Goal: Task Accomplishment & Management: Use online tool/utility

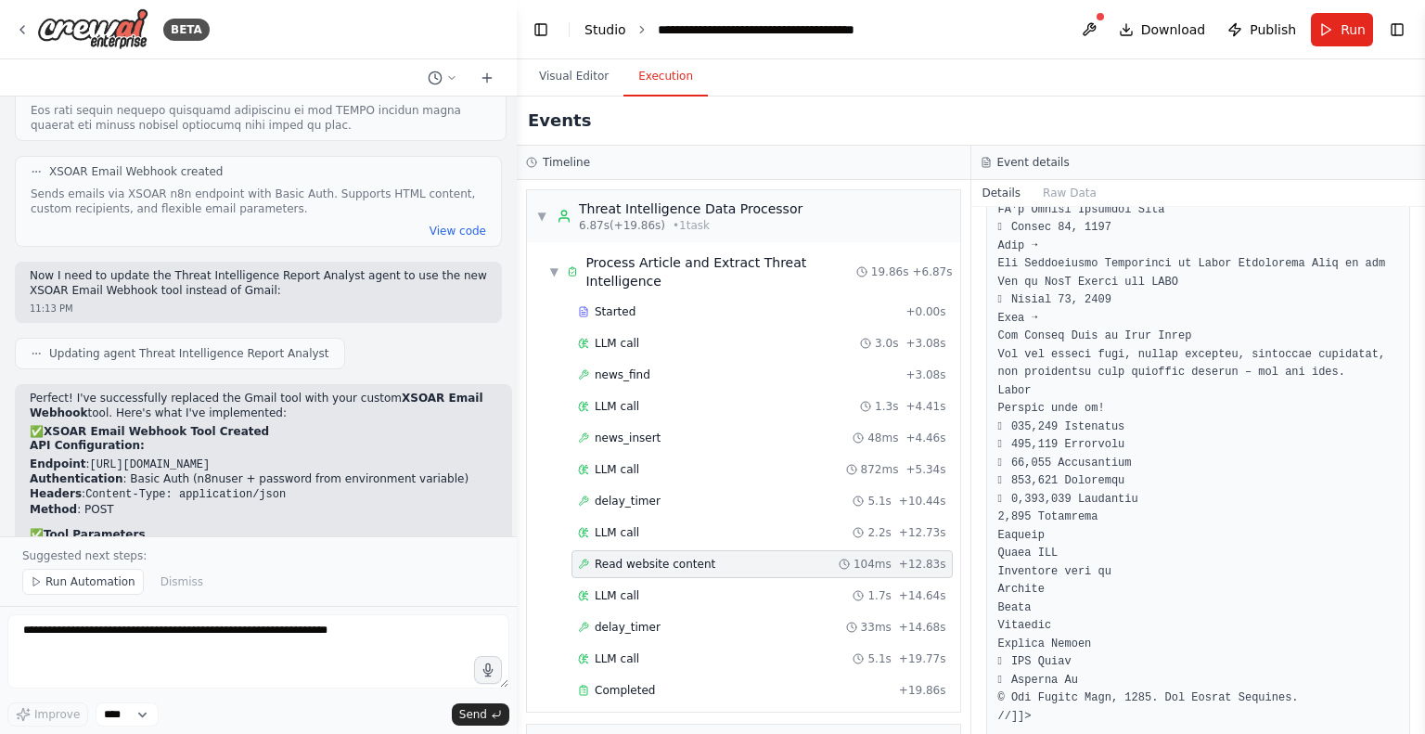
click at [607, 25] on link "Studio" at bounding box center [606, 29] width 42 height 15
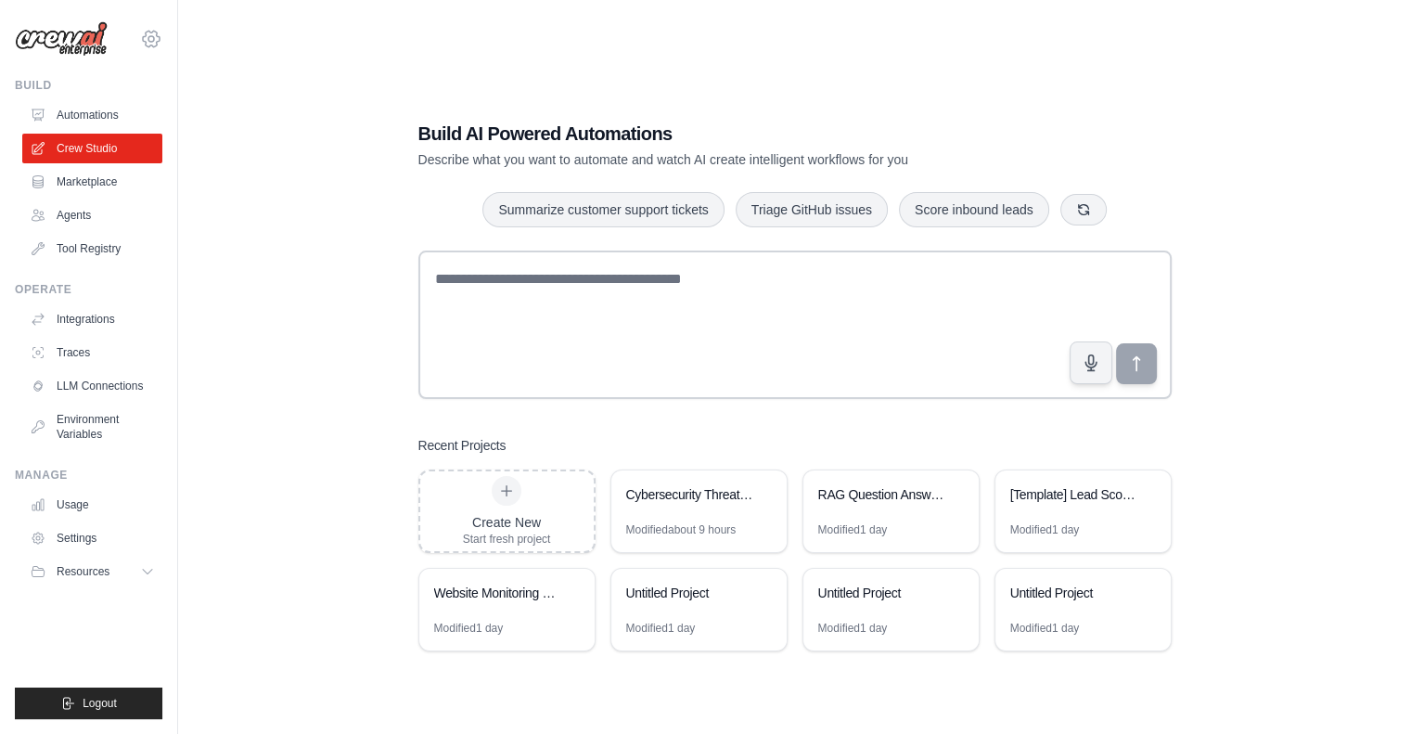
click at [150, 32] on icon at bounding box center [151, 39] width 17 height 16
click at [124, 135] on link "Settings" at bounding box center [151, 125] width 163 height 33
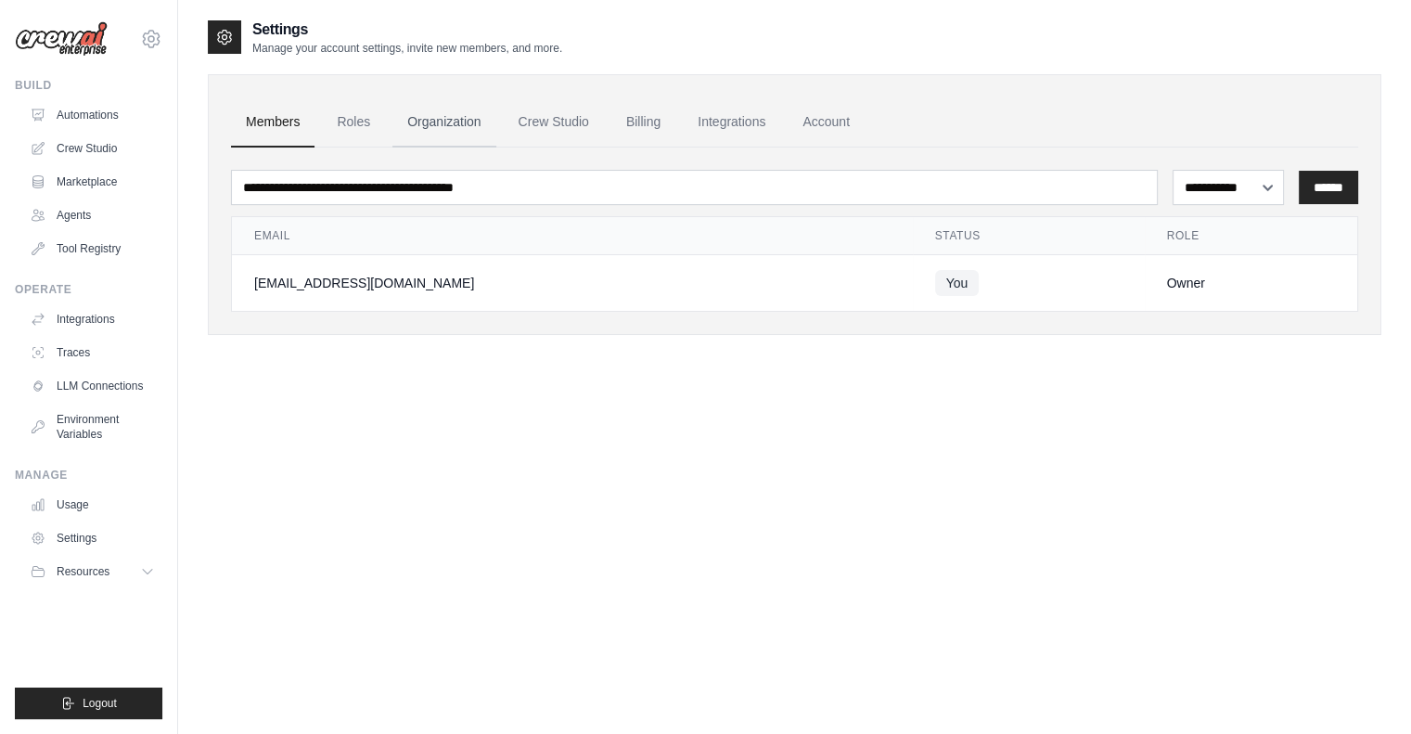
click at [431, 121] on link "Organization" at bounding box center [444, 122] width 103 height 50
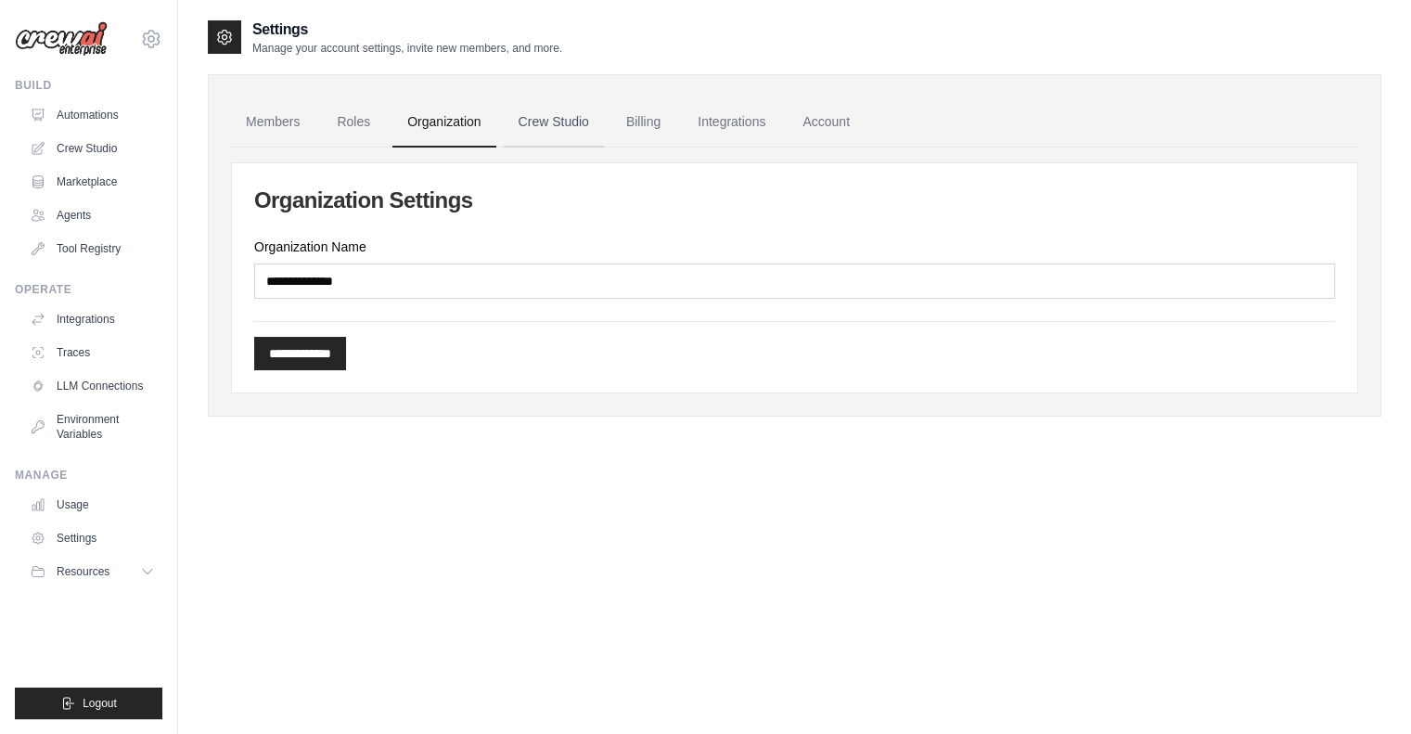
click at [542, 119] on link "Crew Studio" at bounding box center [554, 122] width 100 height 50
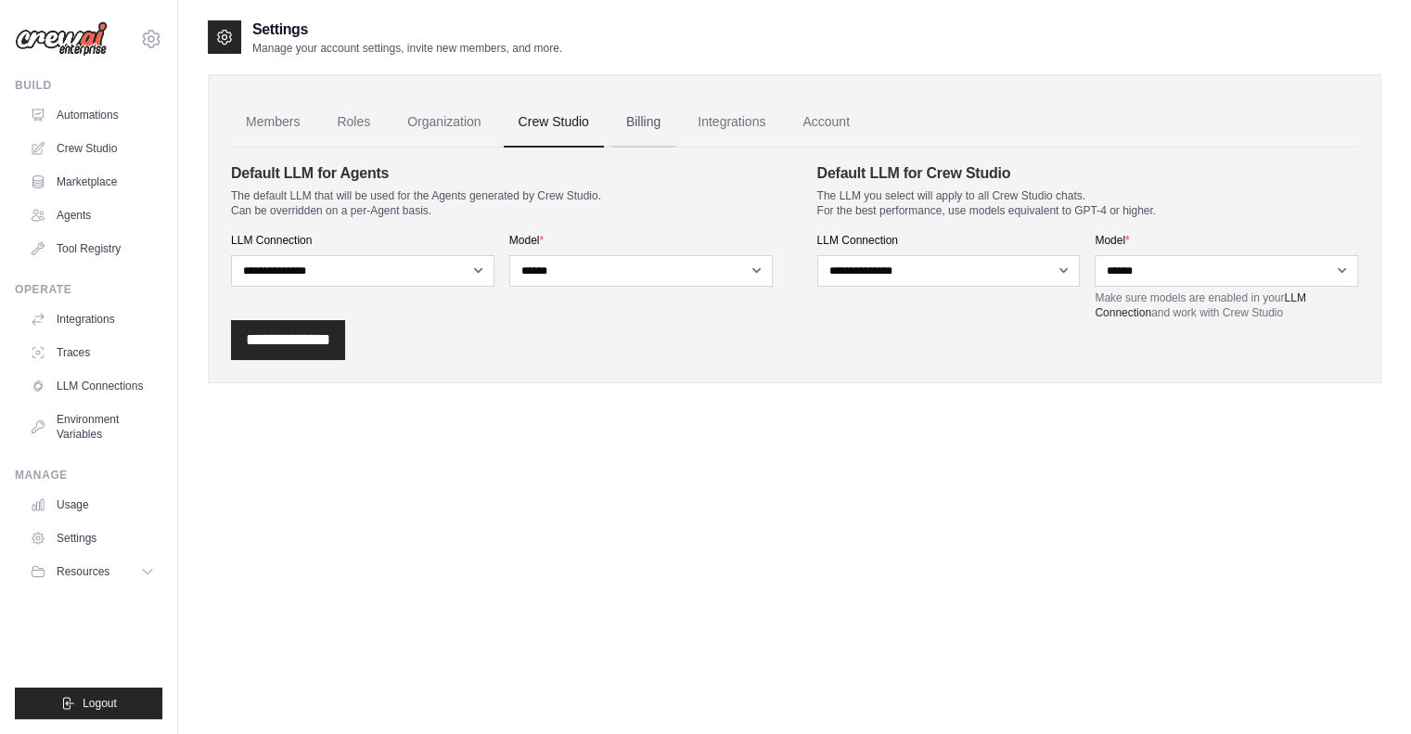
click at [656, 122] on link "Billing" at bounding box center [643, 122] width 64 height 50
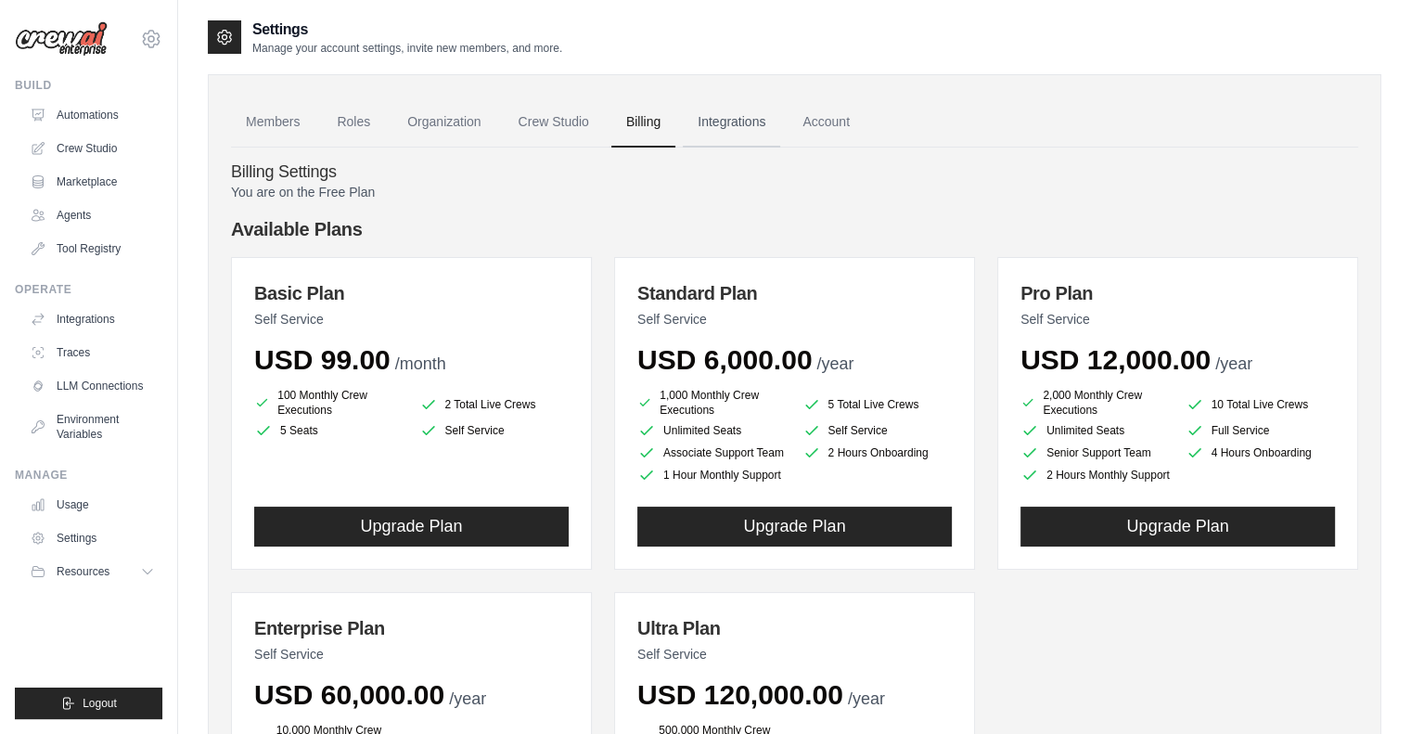
click at [719, 125] on link "Integrations" at bounding box center [731, 122] width 97 height 50
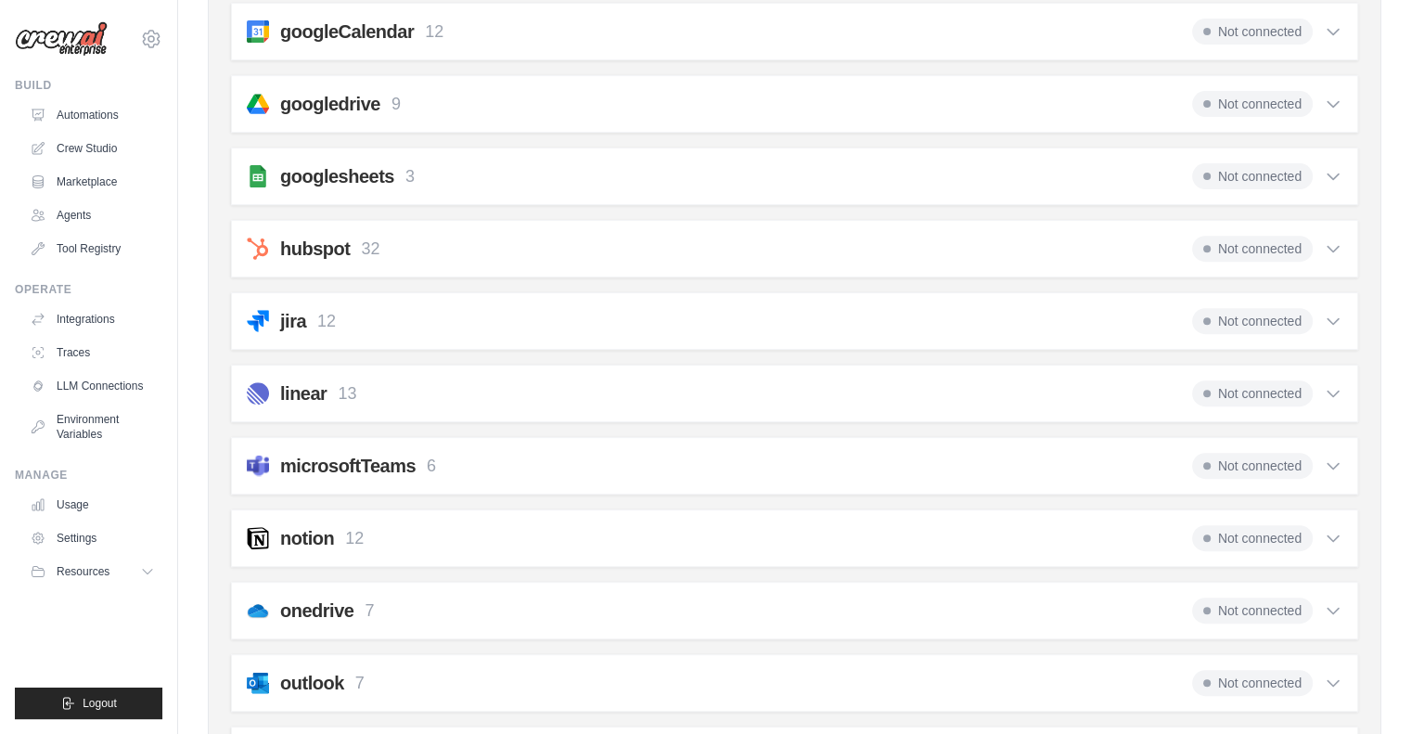
scroll to position [679, 0]
click at [1334, 457] on icon at bounding box center [1333, 466] width 19 height 19
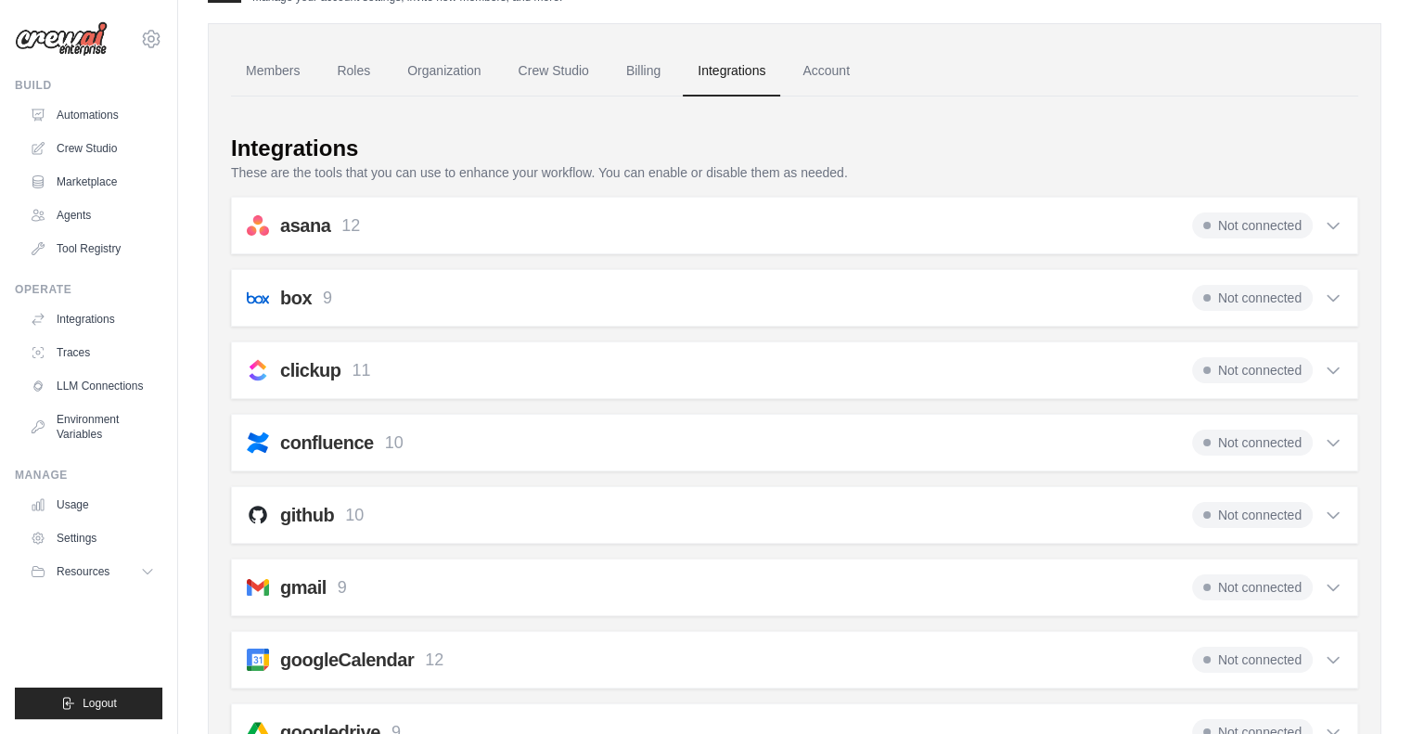
scroll to position [0, 0]
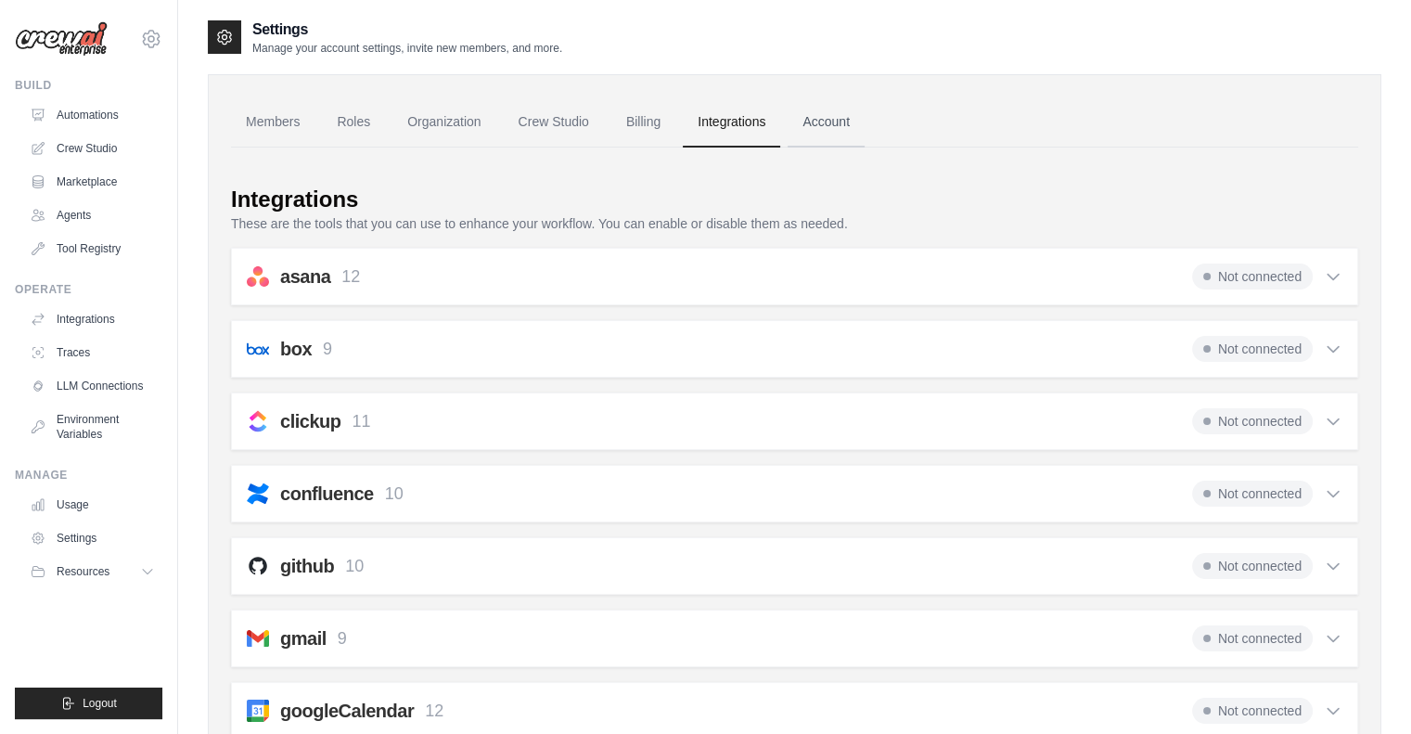
click at [839, 117] on link "Account" at bounding box center [826, 122] width 77 height 50
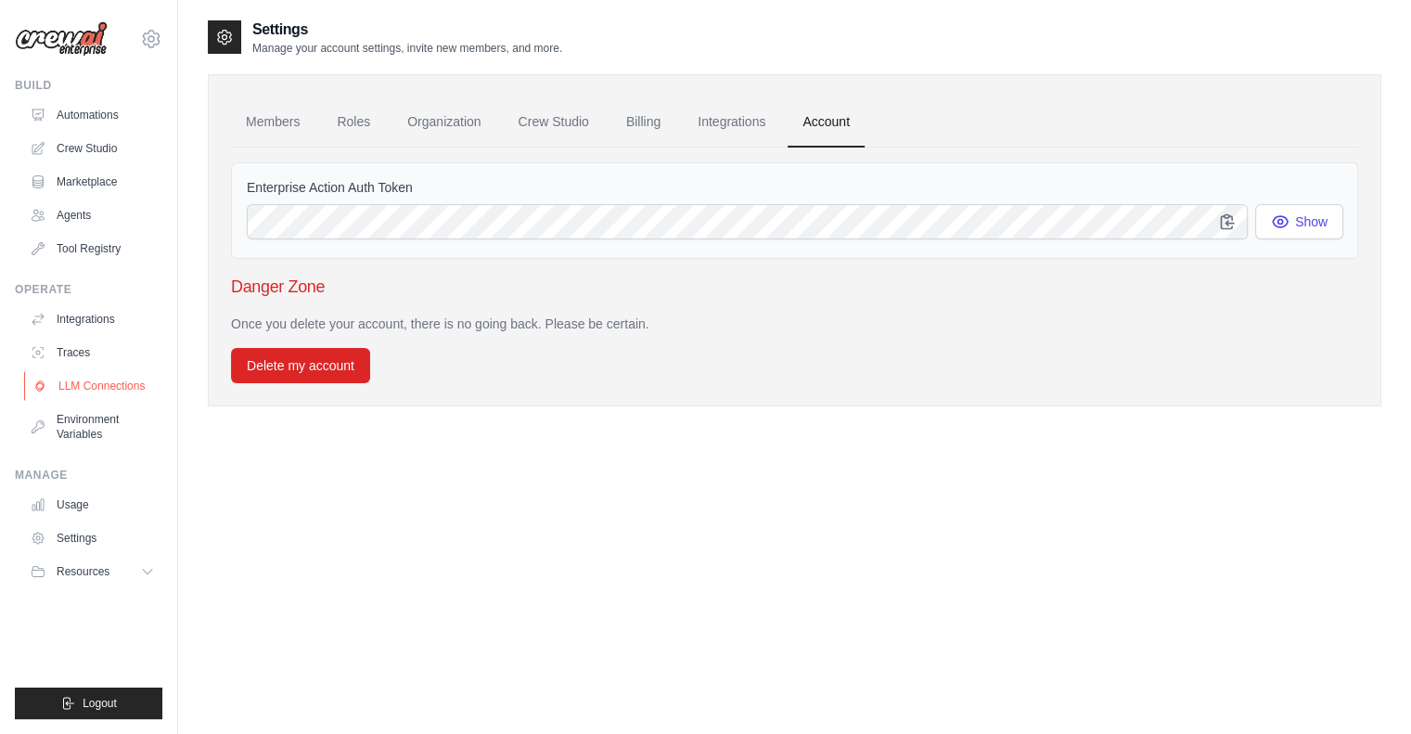
click at [82, 382] on link "LLM Connections" at bounding box center [94, 386] width 140 height 30
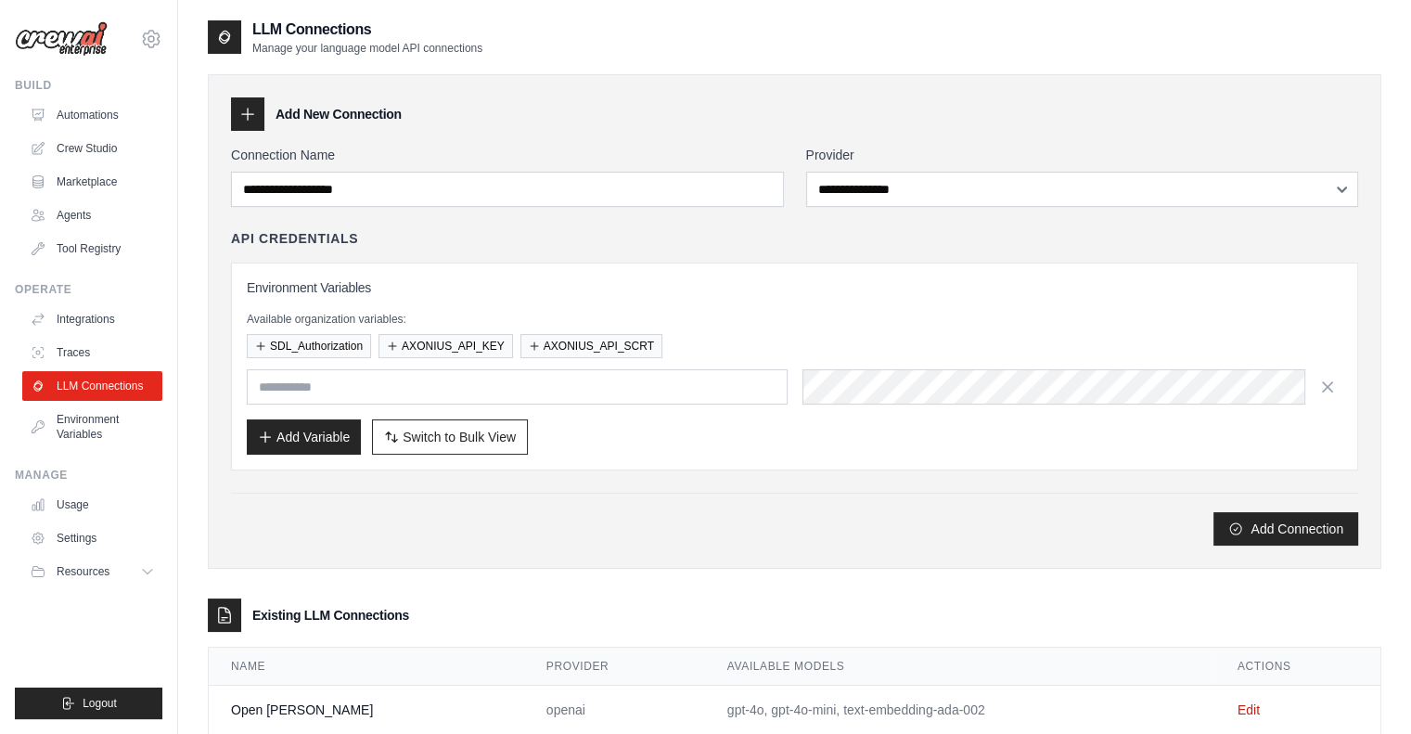
scroll to position [45, 0]
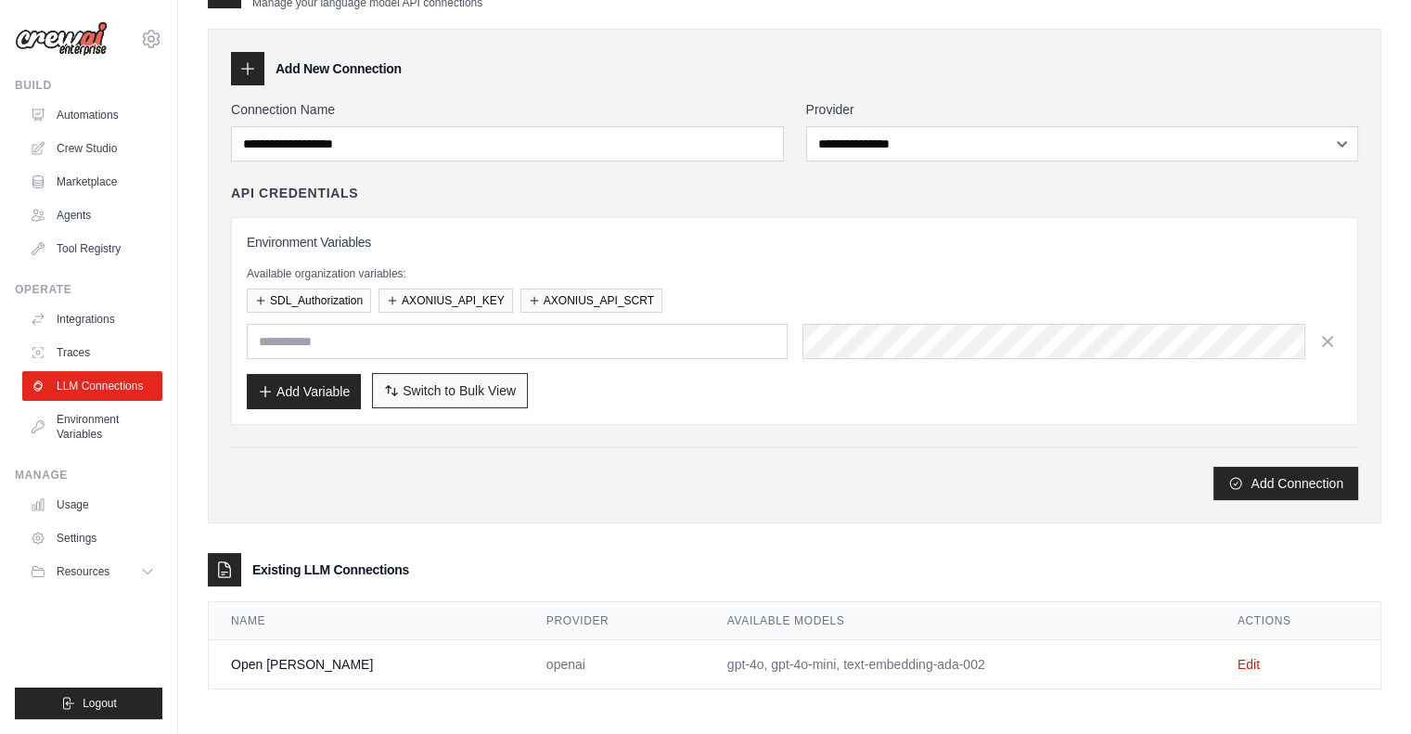
click at [431, 393] on span "Switch to Bulk View" at bounding box center [459, 390] width 113 height 19
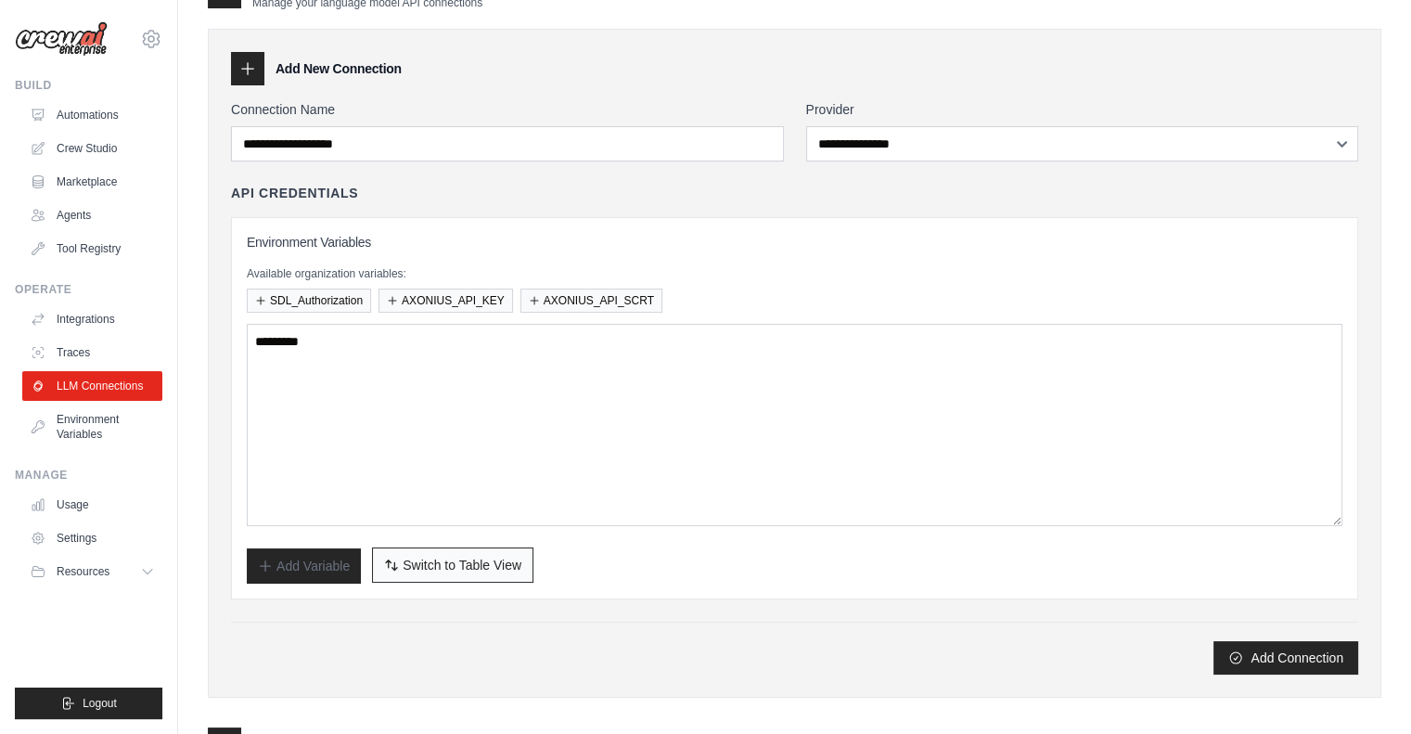
click at [408, 556] on span "Switch to Table View" at bounding box center [462, 565] width 119 height 19
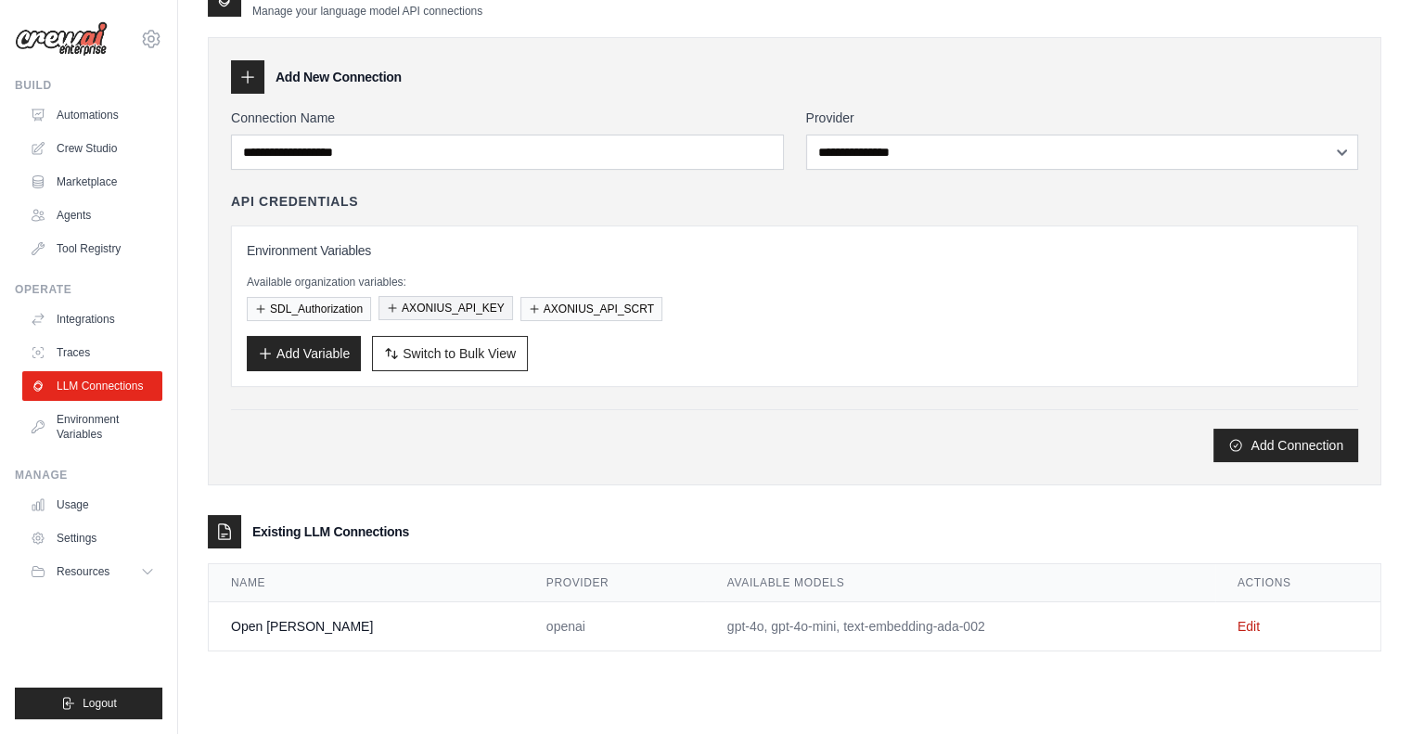
click at [457, 307] on button "AXONIUS_API_KEY" at bounding box center [446, 308] width 135 height 24
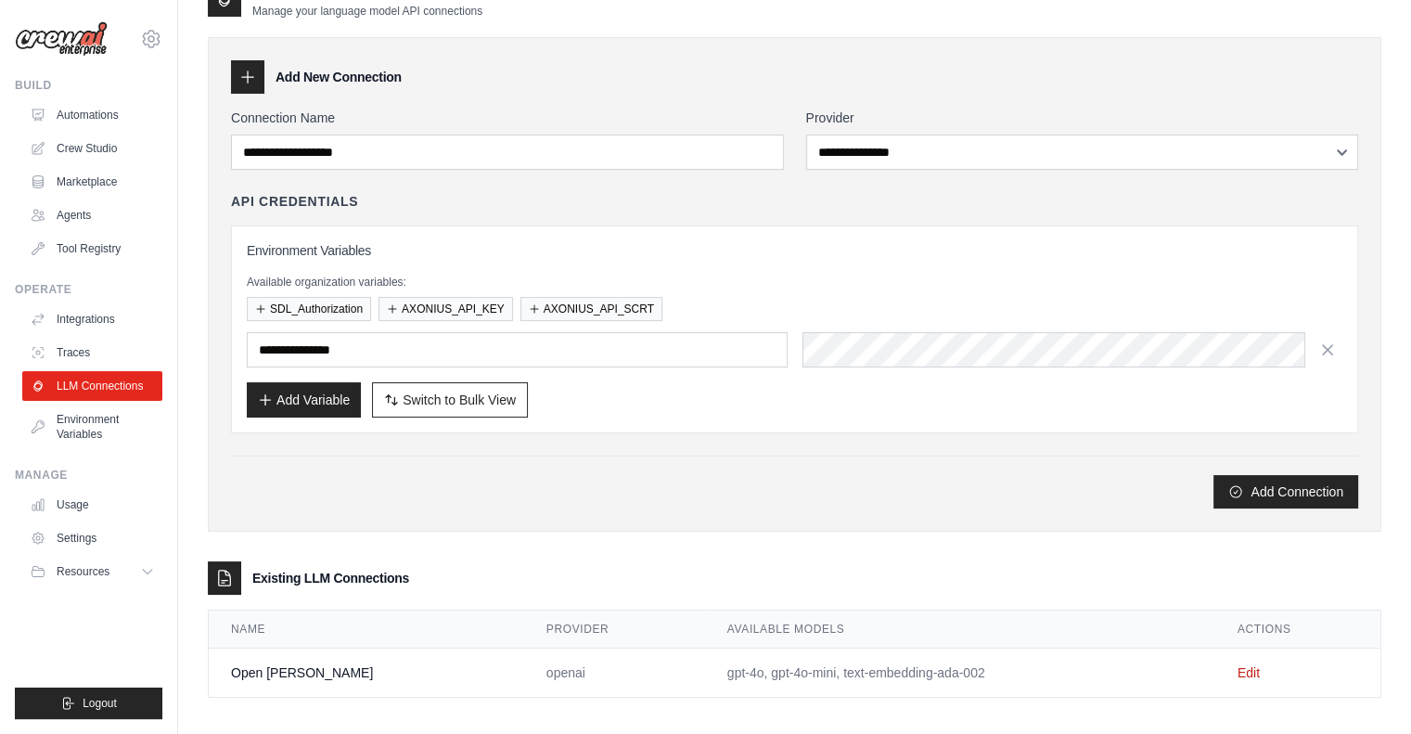
scroll to position [45, 0]
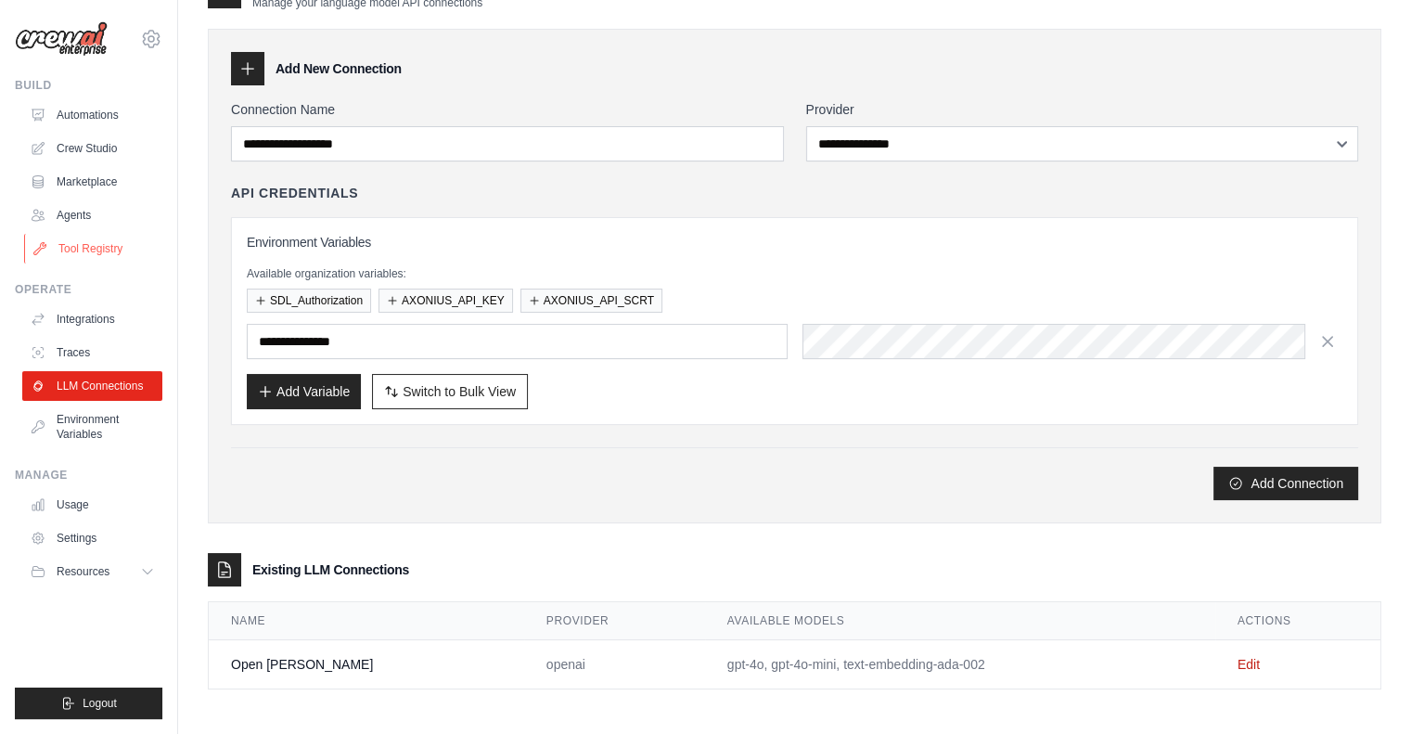
click at [81, 248] on link "Tool Registry" at bounding box center [94, 249] width 140 height 30
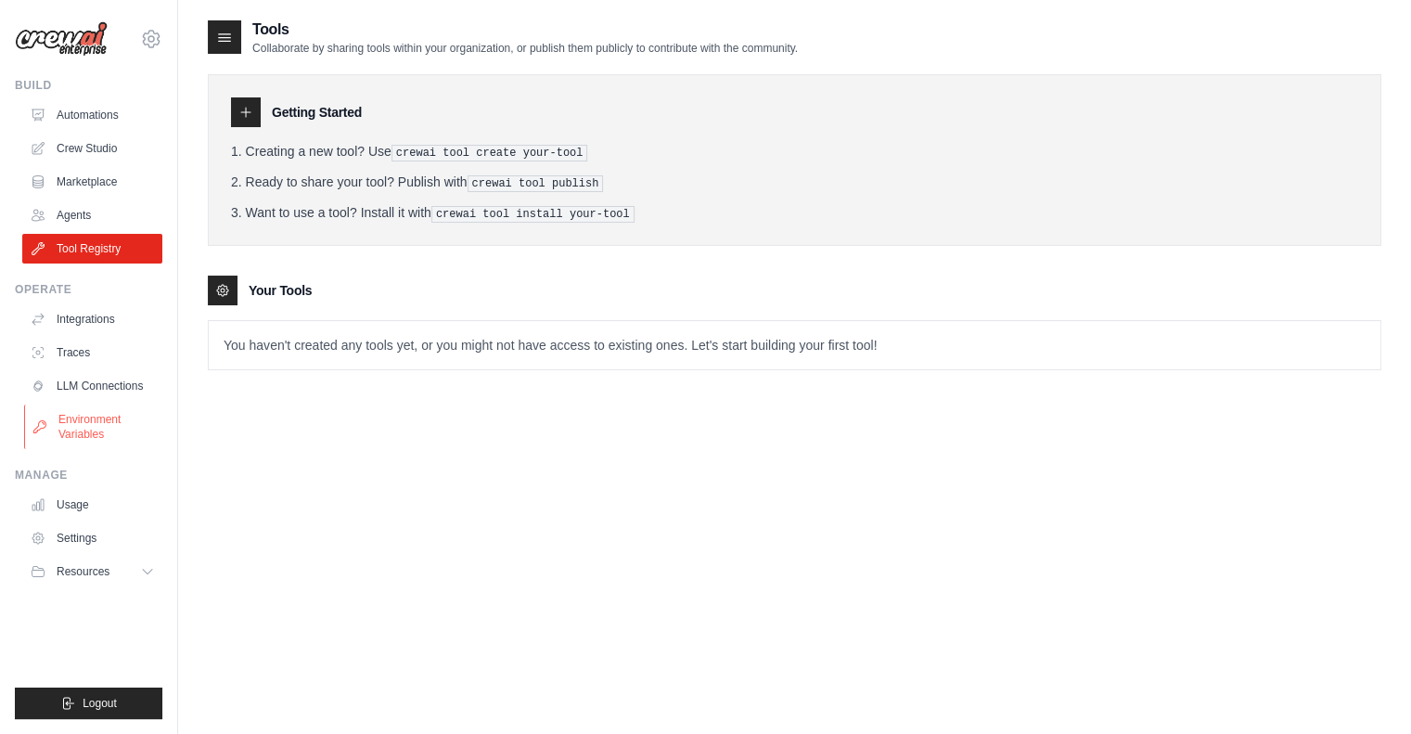
click at [74, 418] on link "Environment Variables" at bounding box center [94, 427] width 140 height 45
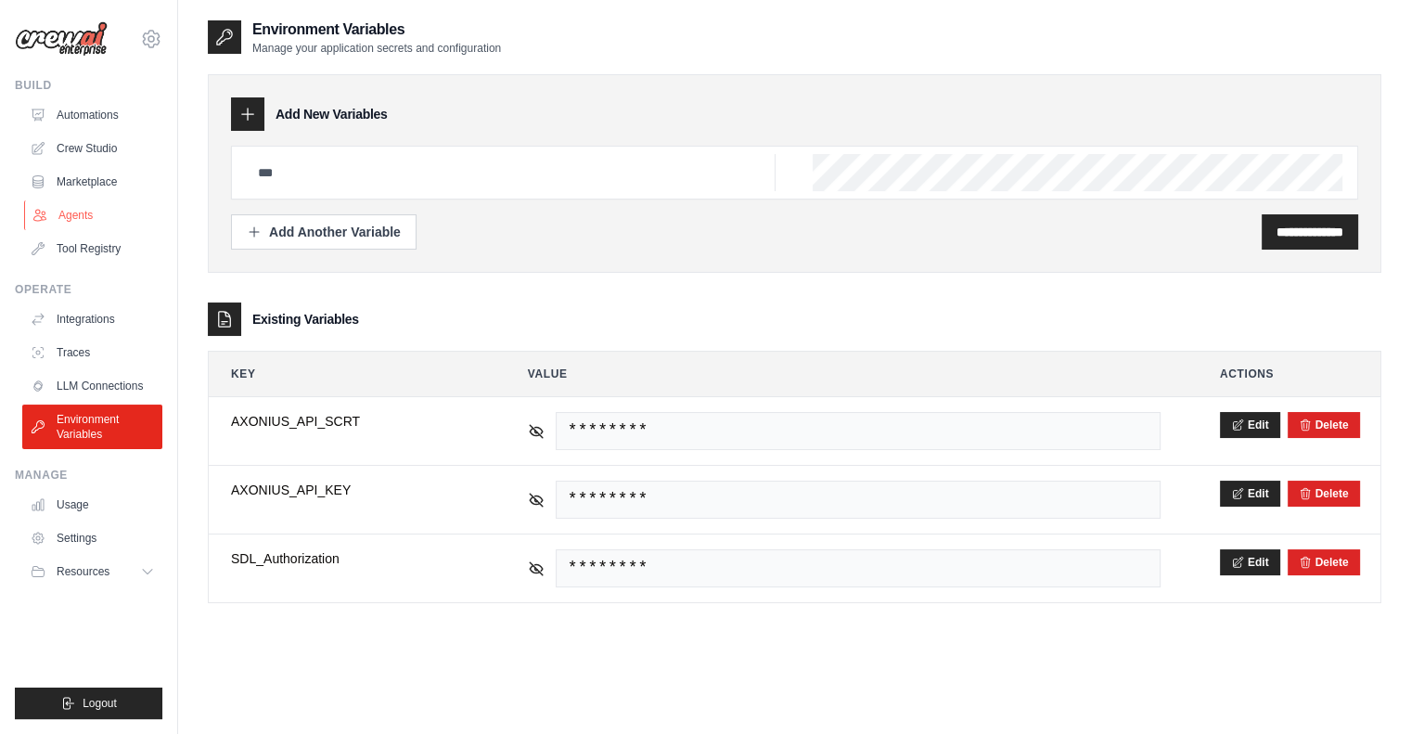
click at [71, 211] on link "Agents" at bounding box center [94, 215] width 140 height 30
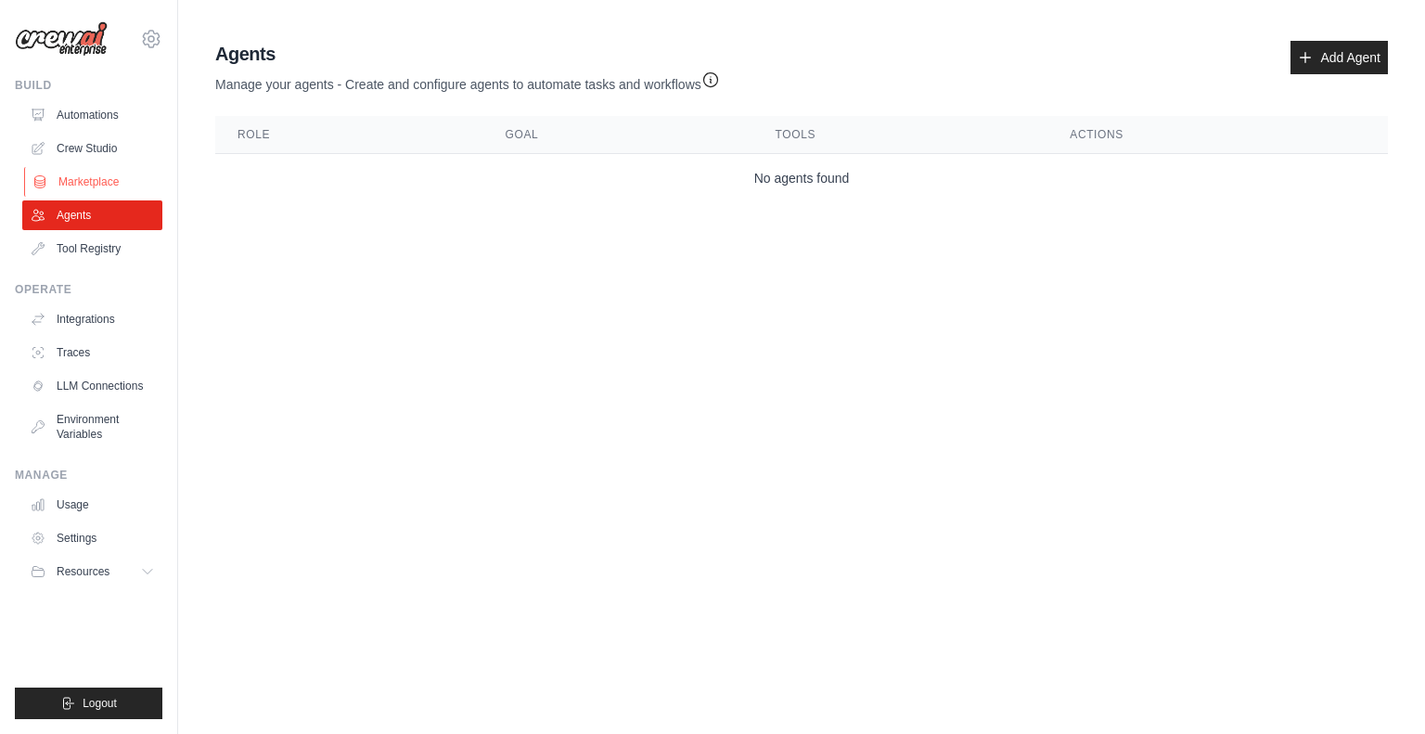
click at [77, 181] on link "Marketplace" at bounding box center [94, 182] width 140 height 30
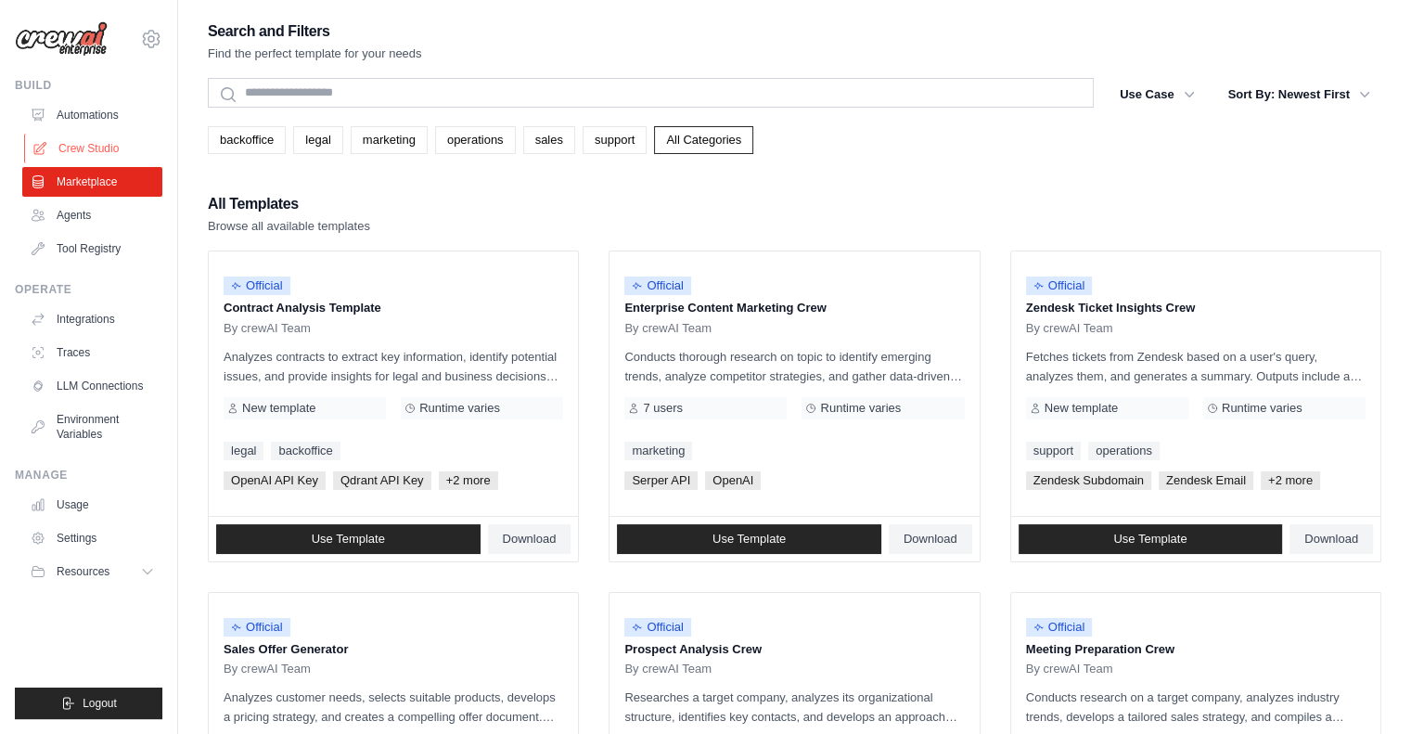
click at [71, 148] on link "Crew Studio" at bounding box center [94, 149] width 140 height 30
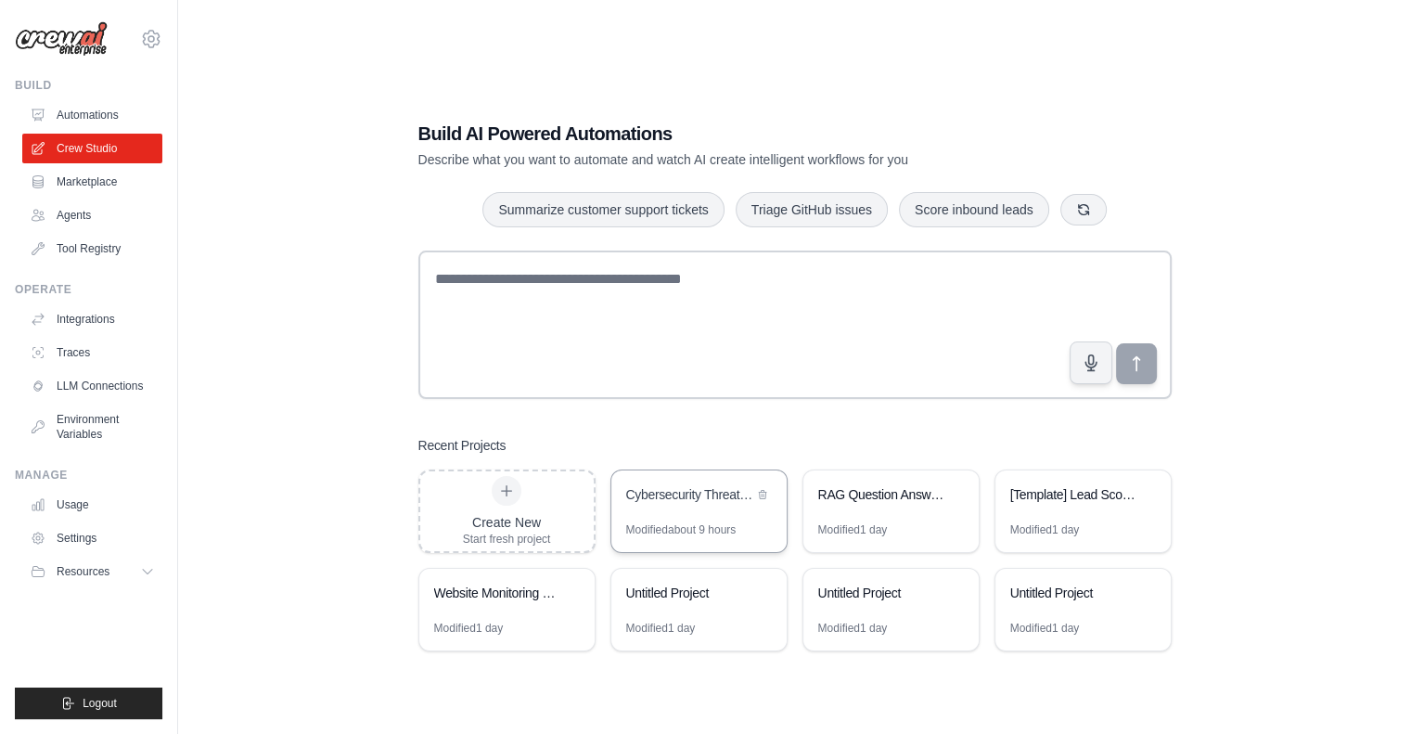
click at [685, 500] on div "Cybersecurity Threat Intelligence Analyzer" at bounding box center [689, 494] width 127 height 19
click at [76, 215] on link "Agents" at bounding box center [94, 215] width 140 height 30
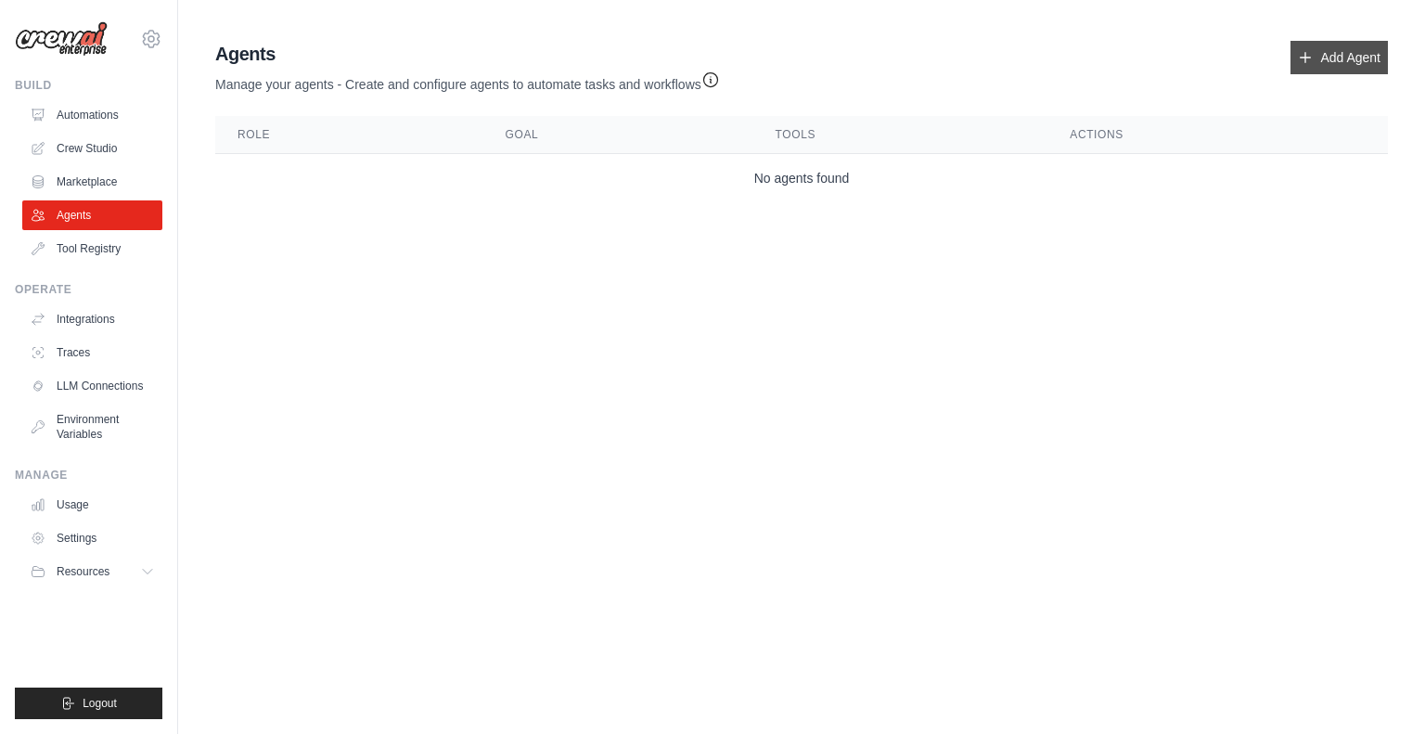
click at [1333, 58] on link "Add Agent" at bounding box center [1339, 57] width 97 height 33
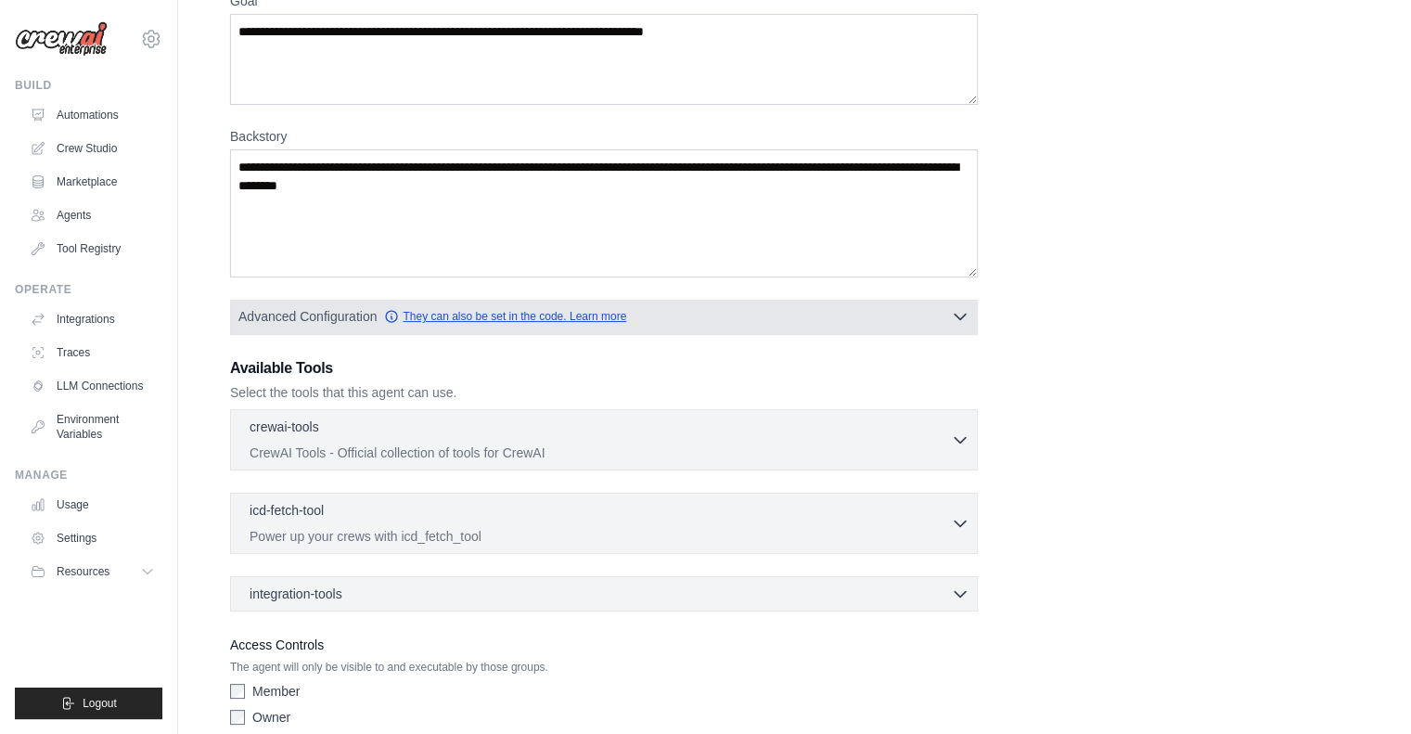
scroll to position [258, 0]
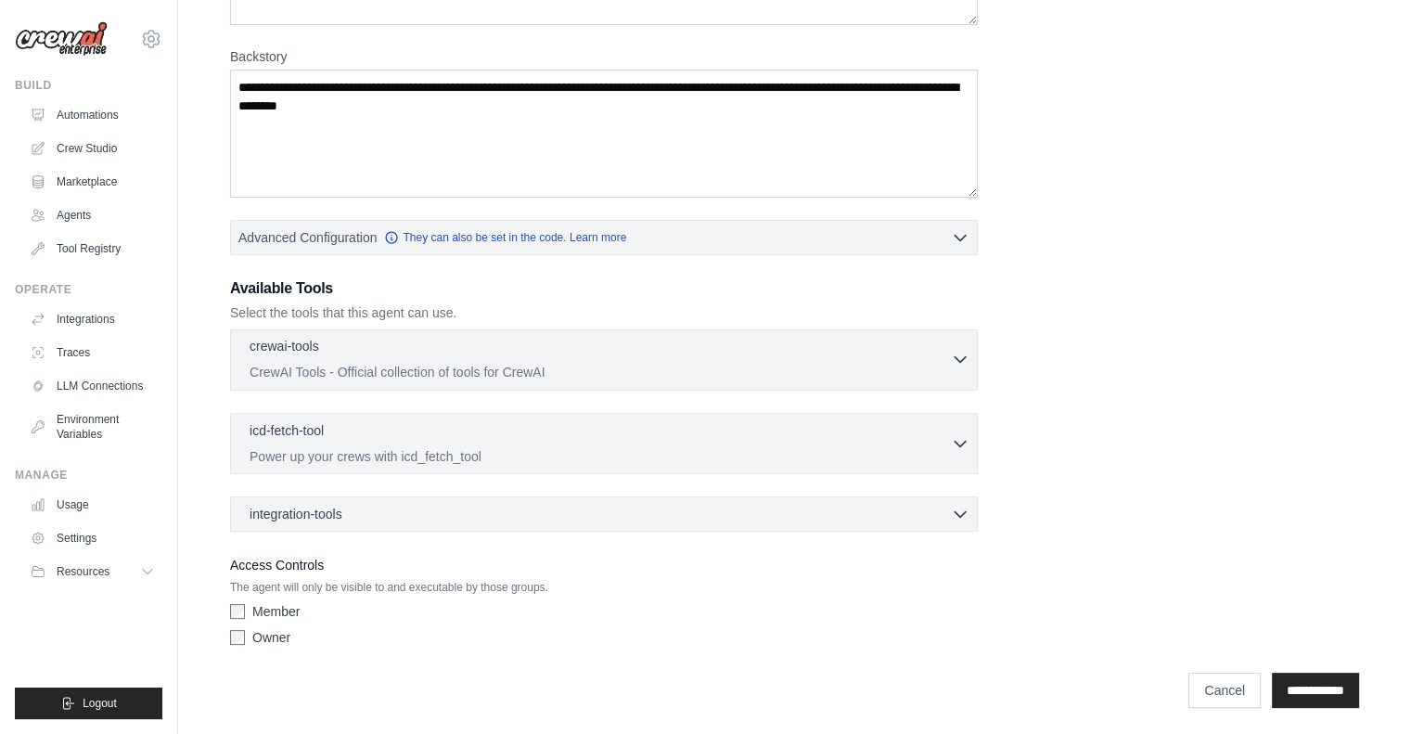
click at [956, 351] on icon "button" at bounding box center [960, 359] width 19 height 19
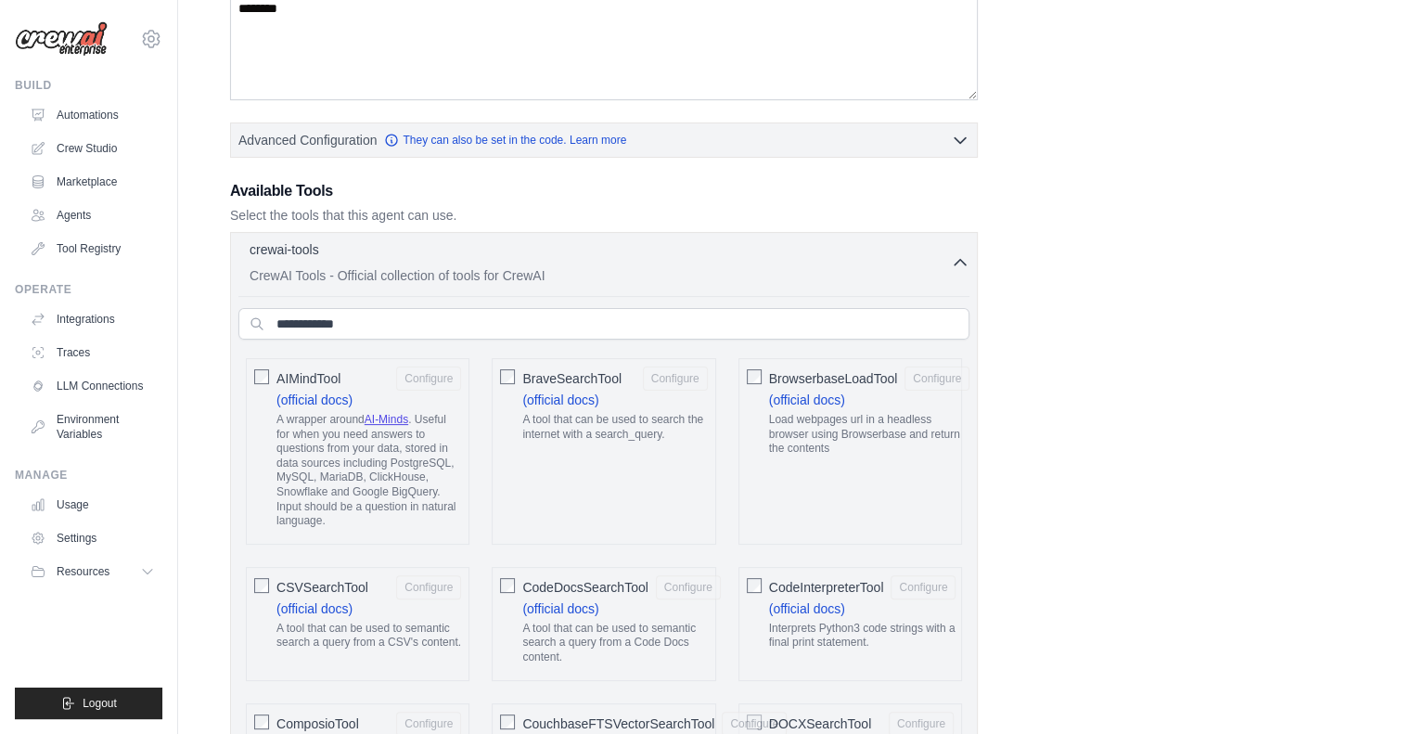
scroll to position [347, 0]
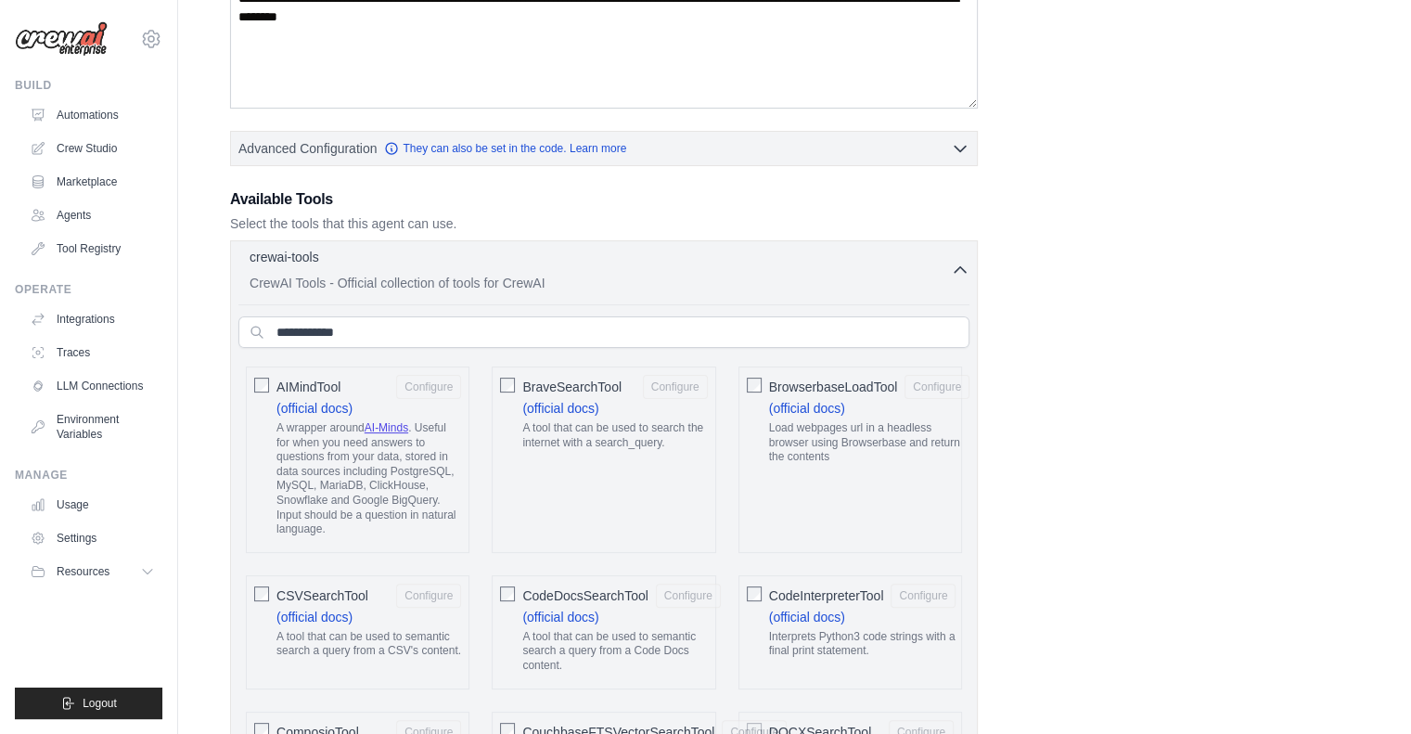
click at [387, 278] on p "CrewAI Tools - Official collection of tools for CrewAI" at bounding box center [600, 283] width 701 height 19
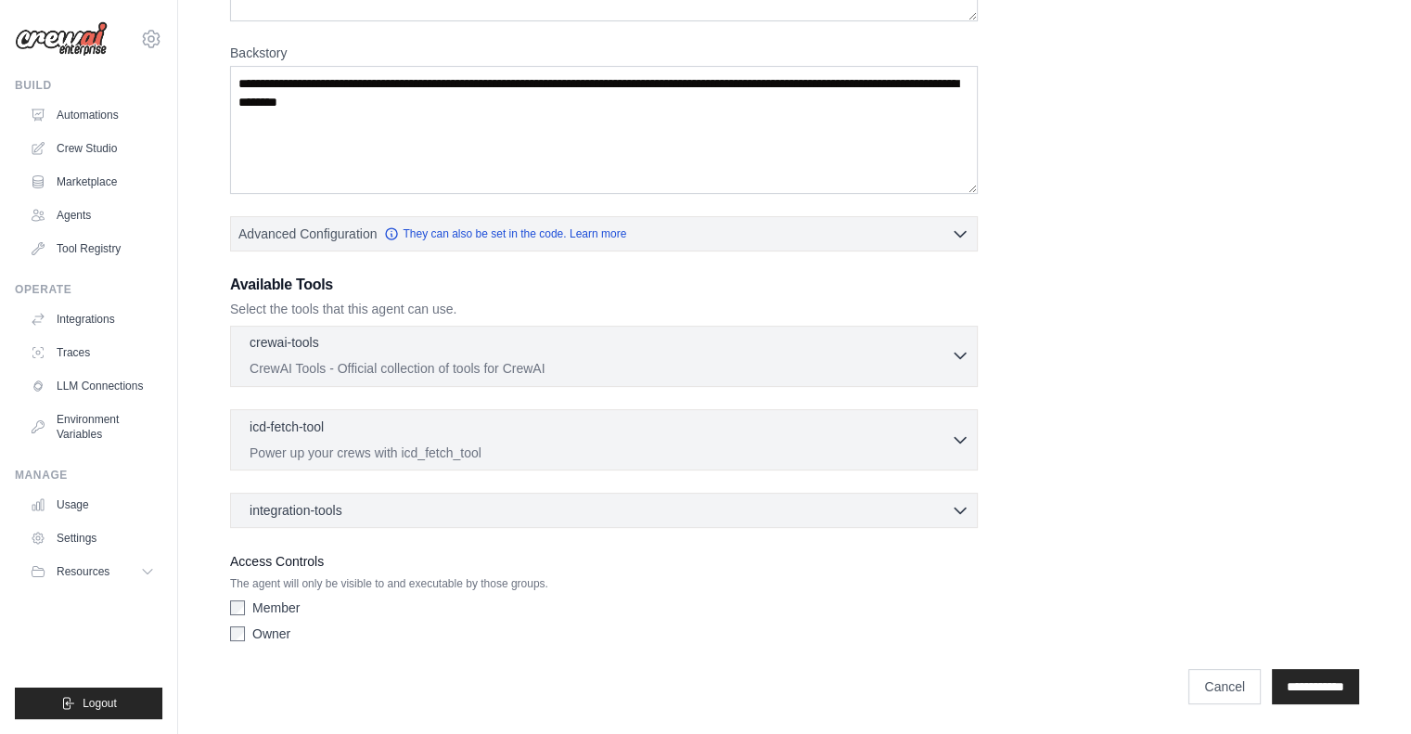
scroll to position [258, 0]
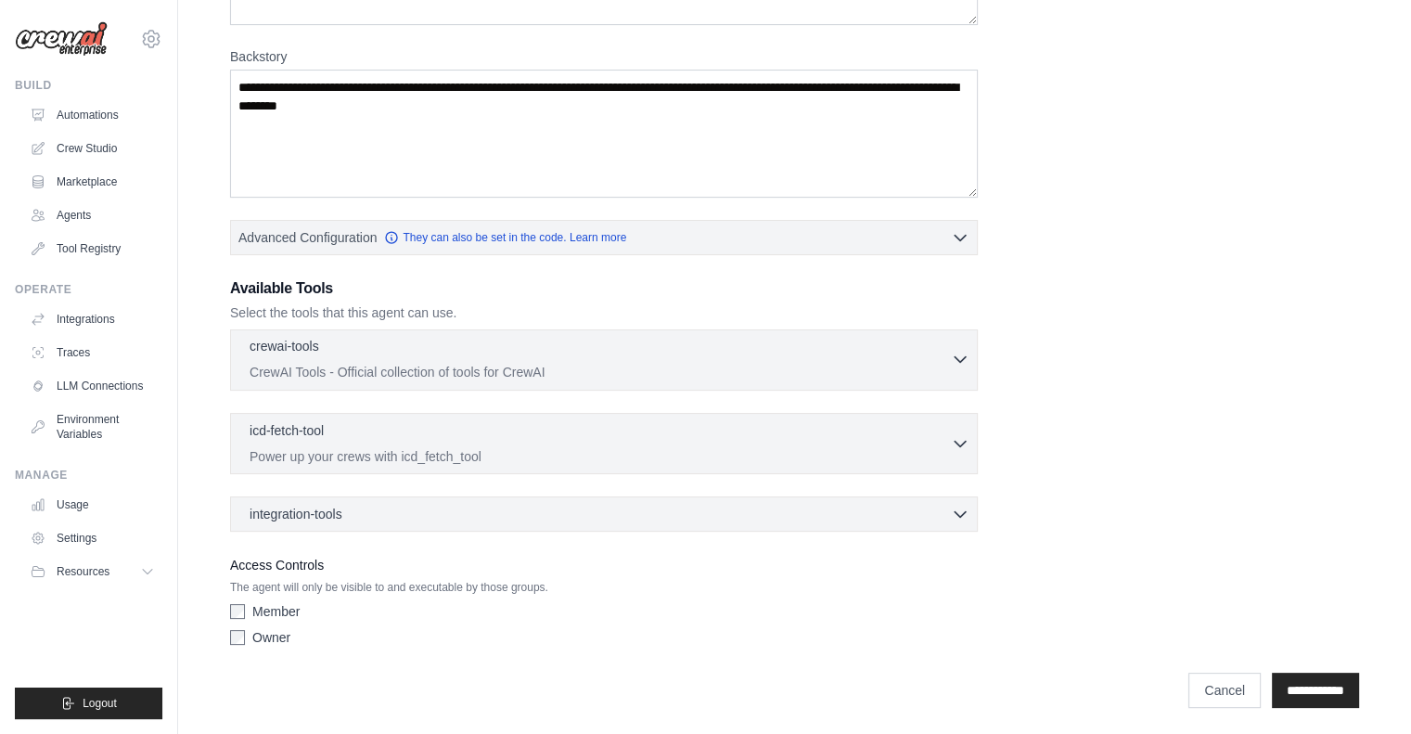
click at [777, 357] on div "crewai-tools 0 selected CrewAI Tools - Official collection of tools for CrewAI" at bounding box center [600, 359] width 701 height 45
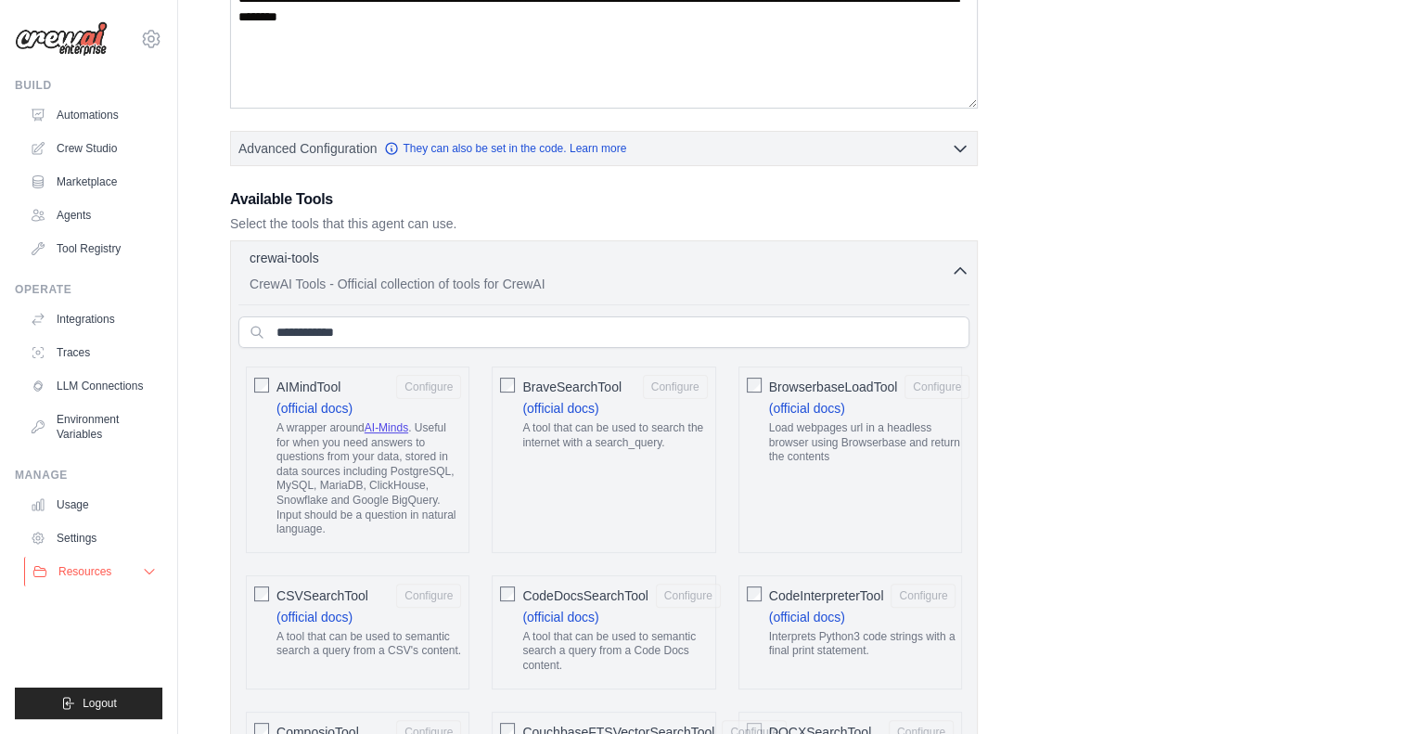
click at [108, 560] on button "Resources" at bounding box center [94, 572] width 140 height 30
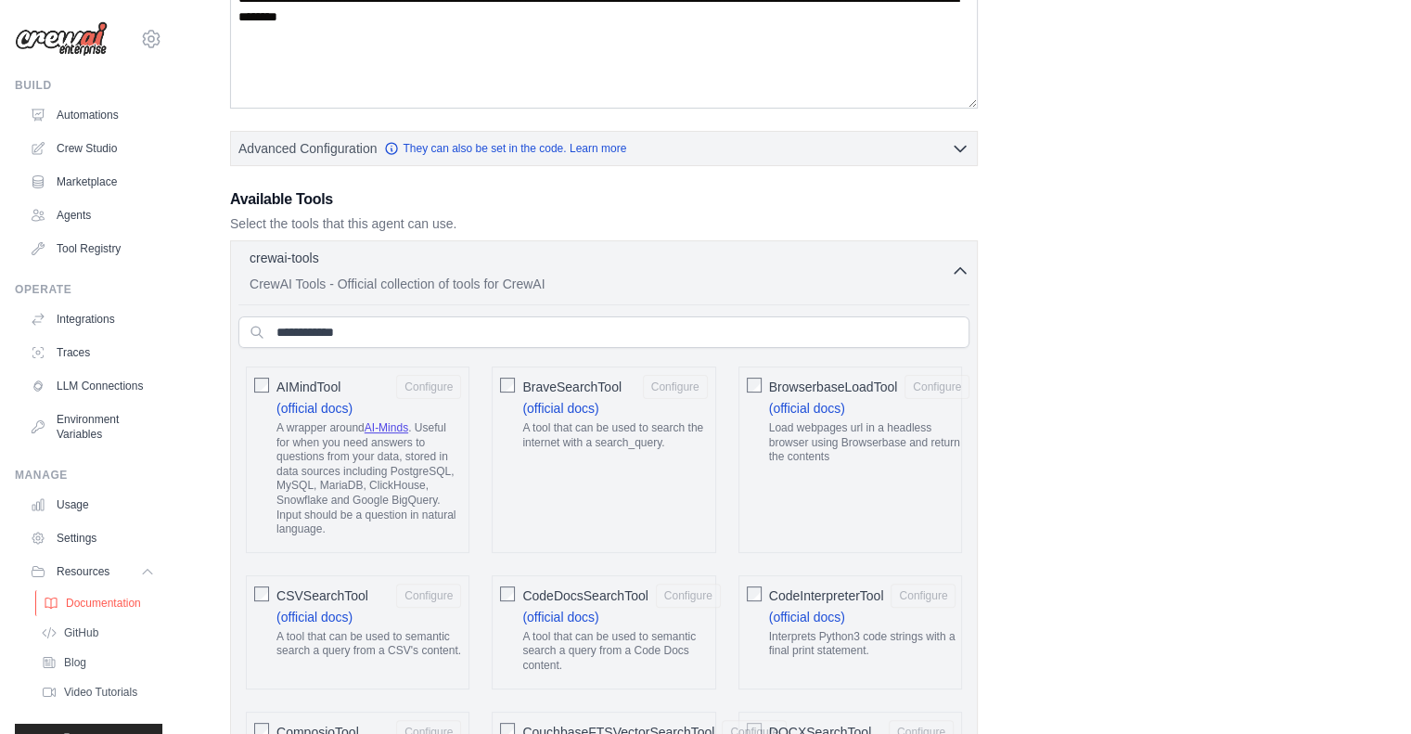
click at [107, 611] on span "Documentation" at bounding box center [103, 603] width 75 height 15
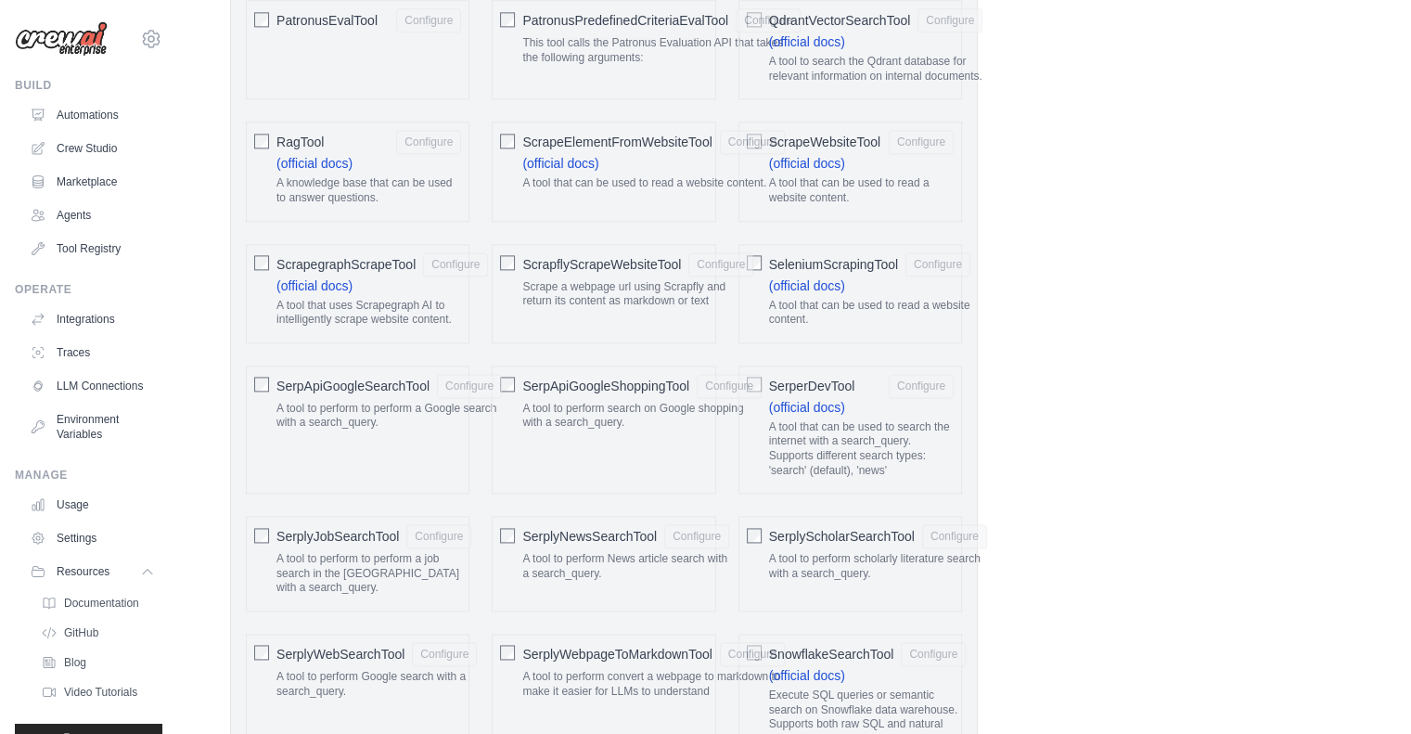
scroll to position [1617, 0]
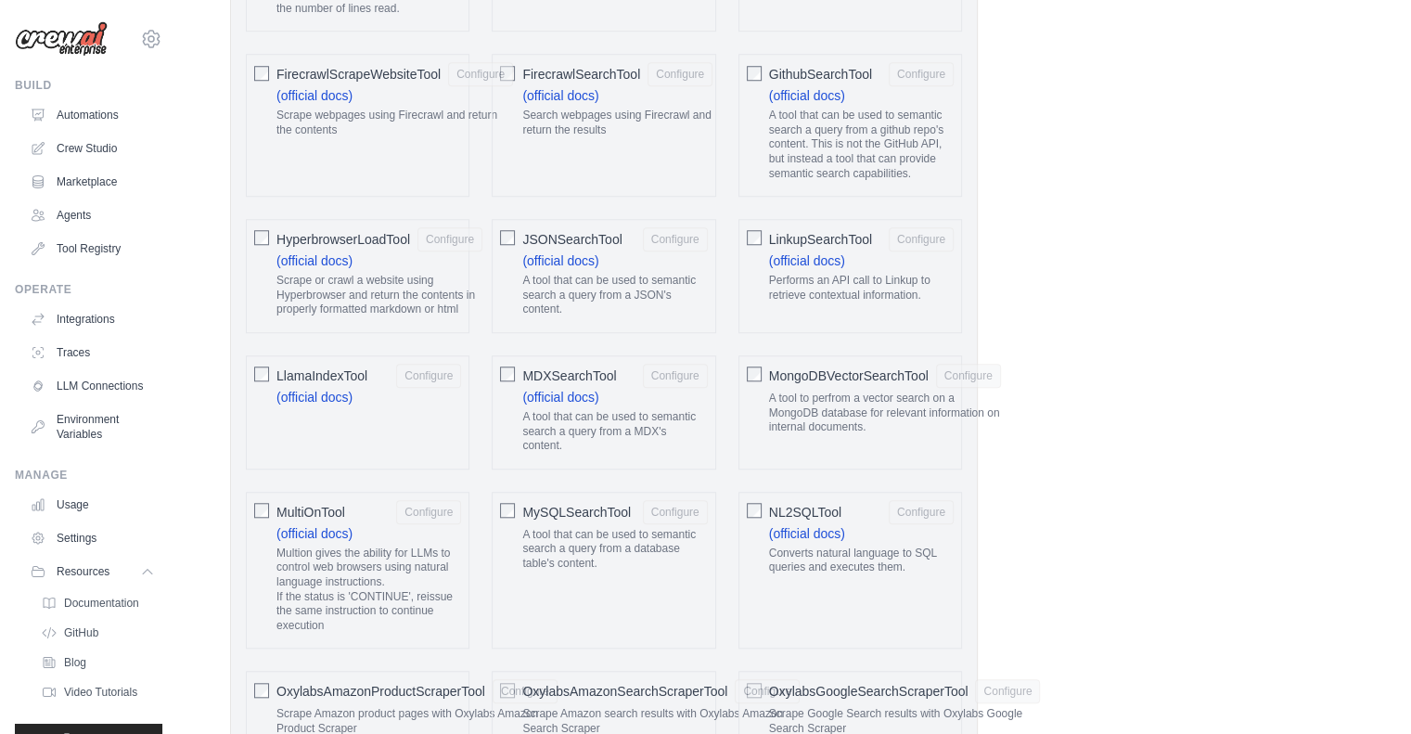
click at [767, 371] on div "MongoDBVectorSearchTool Configure A tool to perfrom a vector search on a MongoD…" at bounding box center [851, 412] width 224 height 114
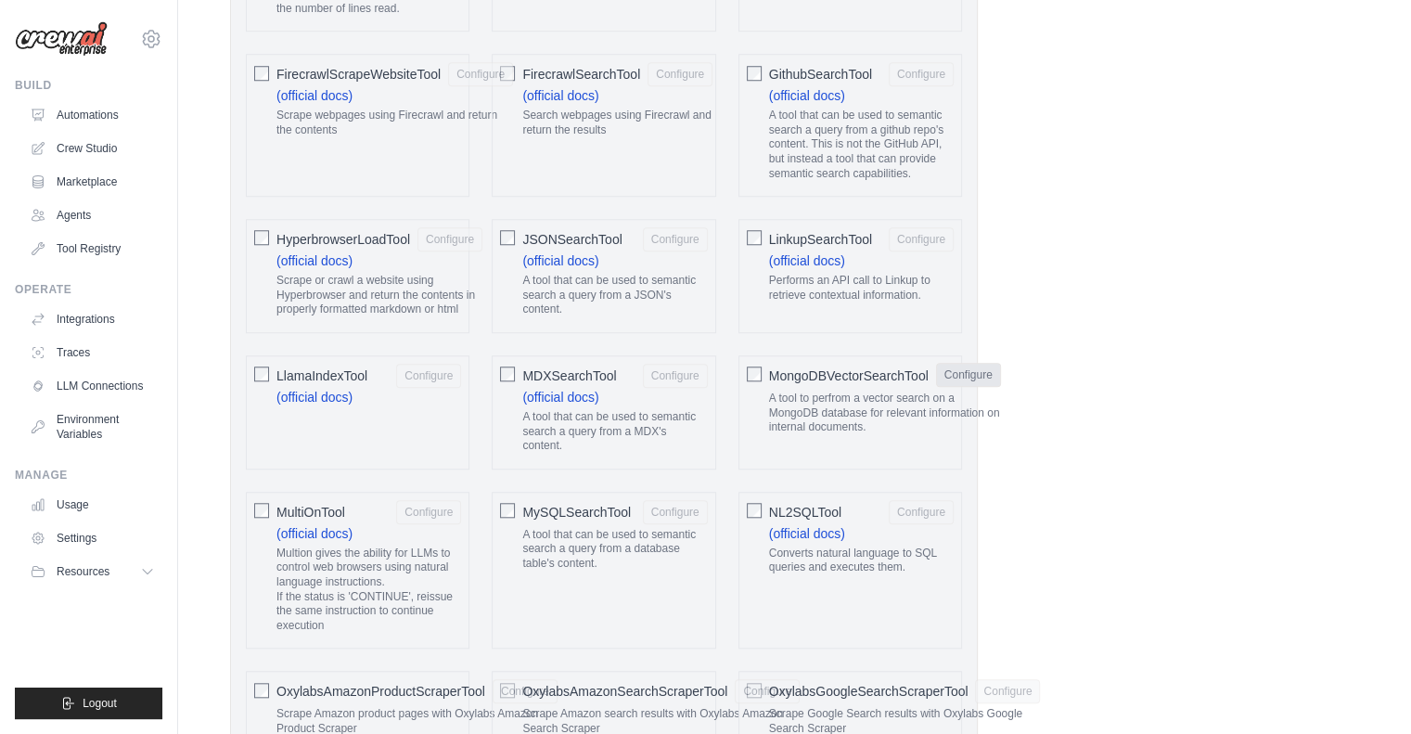
click at [956, 363] on button "Configure" at bounding box center [968, 375] width 65 height 24
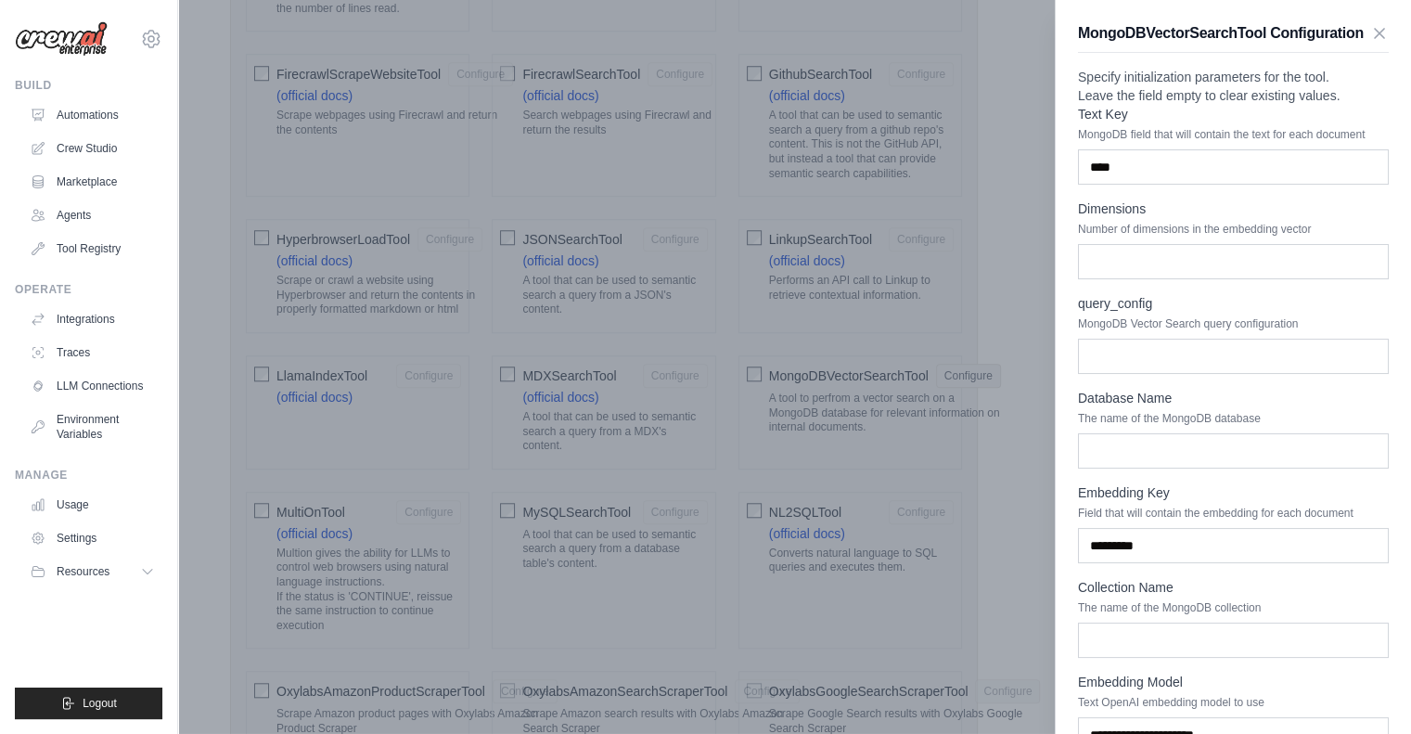
scroll to position [369, 0]
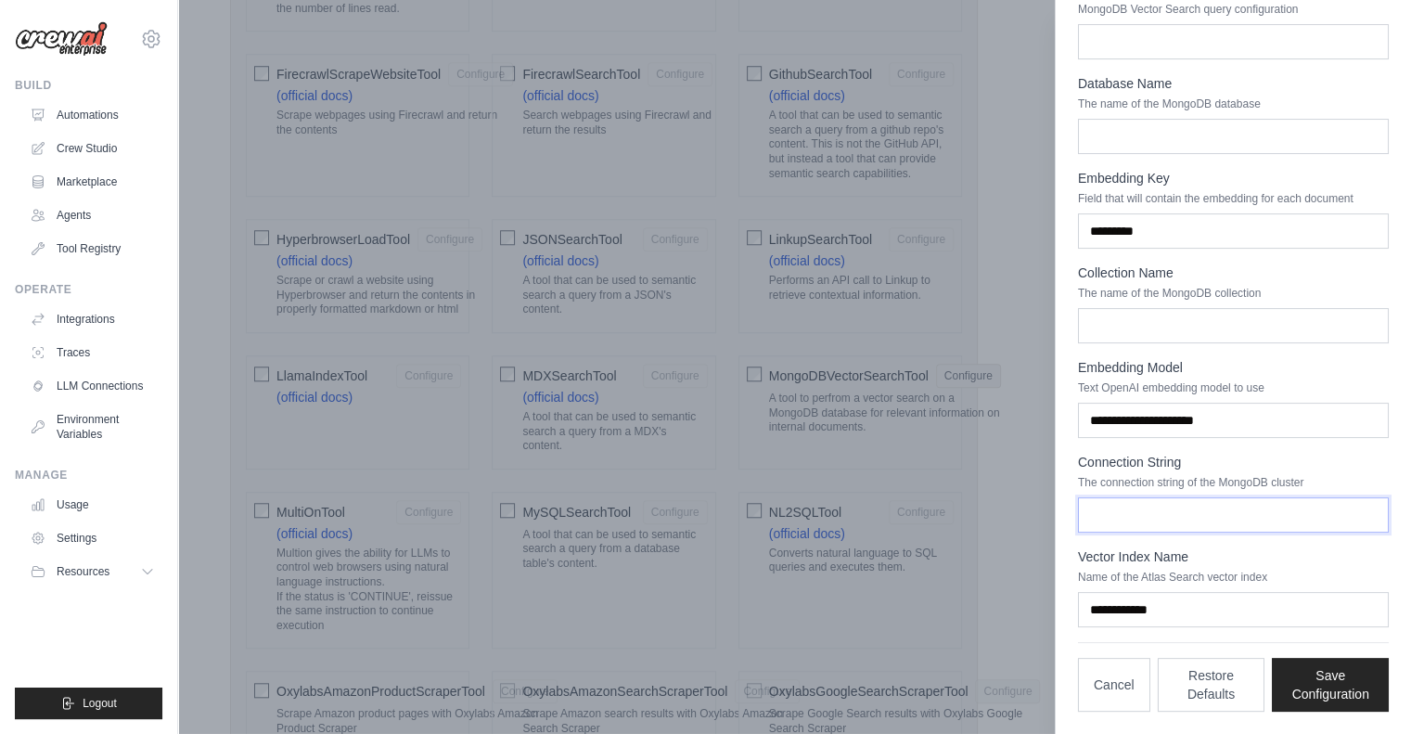
click at [1136, 515] on input "Connection String" at bounding box center [1233, 514] width 311 height 35
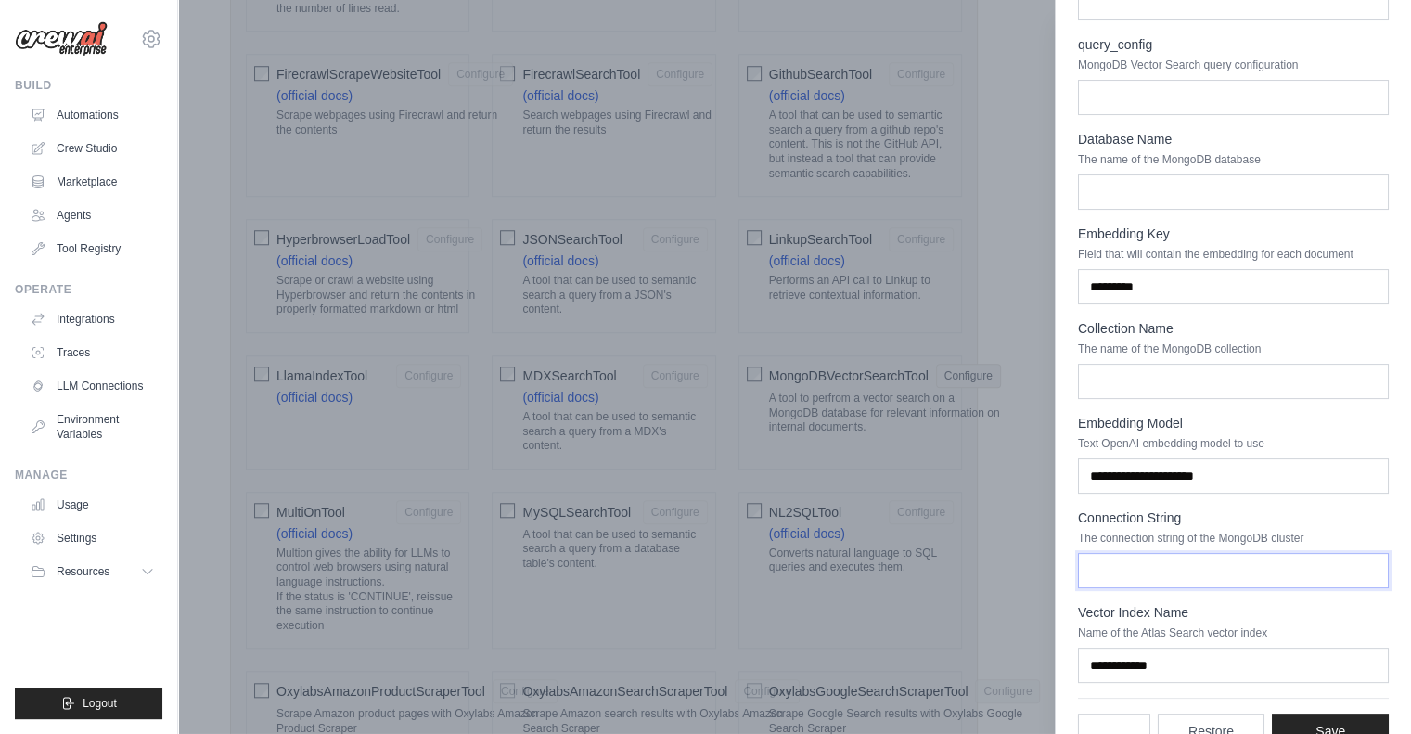
scroll to position [258, 0]
click at [1229, 495] on input "**********" at bounding box center [1233, 476] width 311 height 35
click at [1162, 589] on input "Connection String" at bounding box center [1233, 571] width 311 height 35
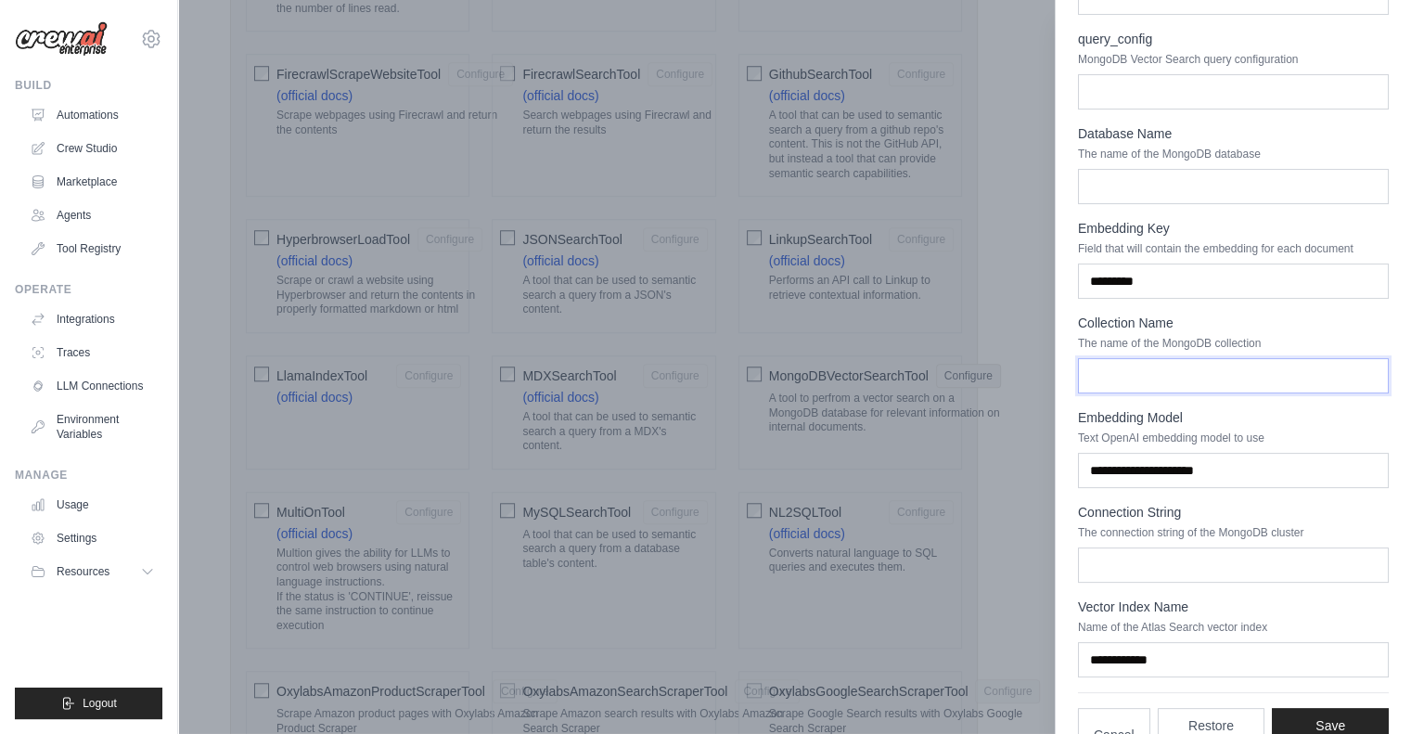
click at [1121, 393] on input "Collection Name" at bounding box center [1233, 375] width 311 height 35
click at [1154, 204] on input "Database Name" at bounding box center [1233, 186] width 311 height 35
click at [1150, 109] on input "query_config" at bounding box center [1233, 91] width 311 height 35
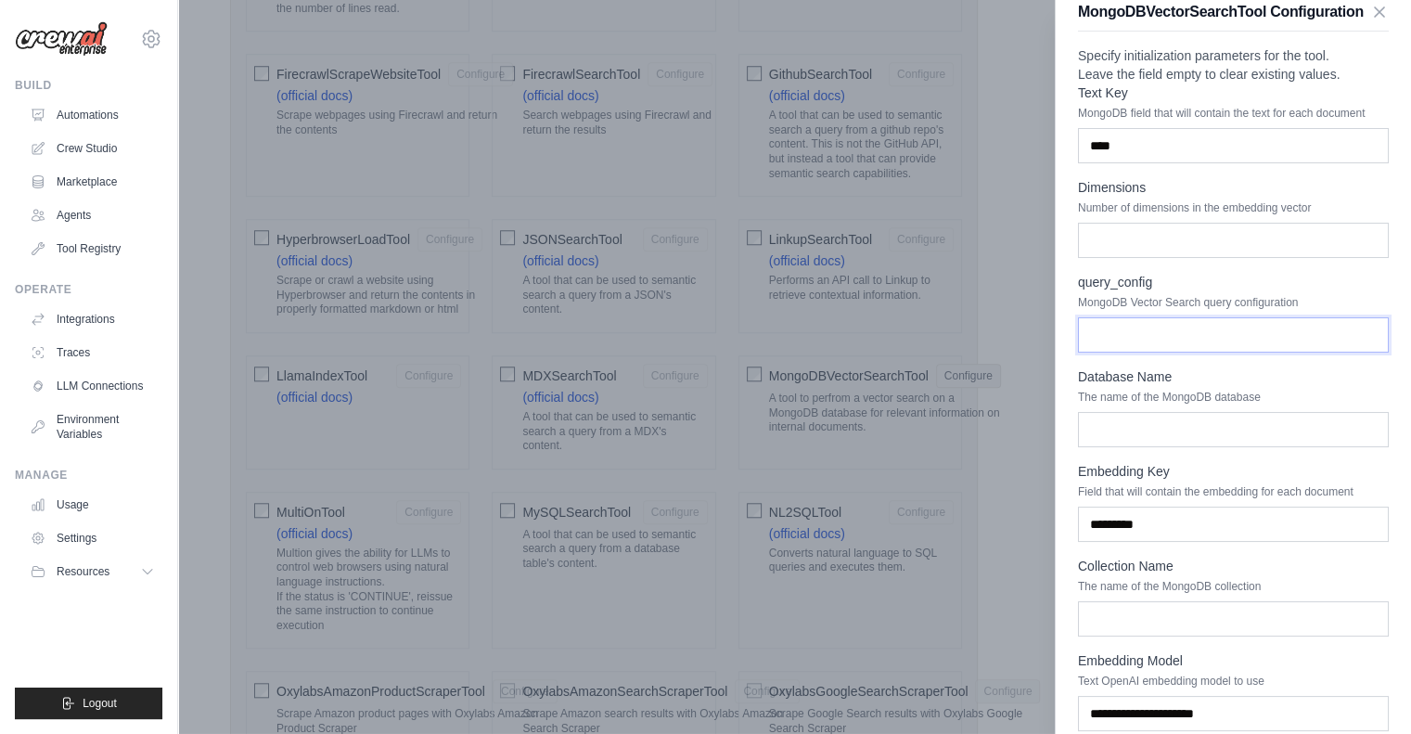
scroll to position [0, 0]
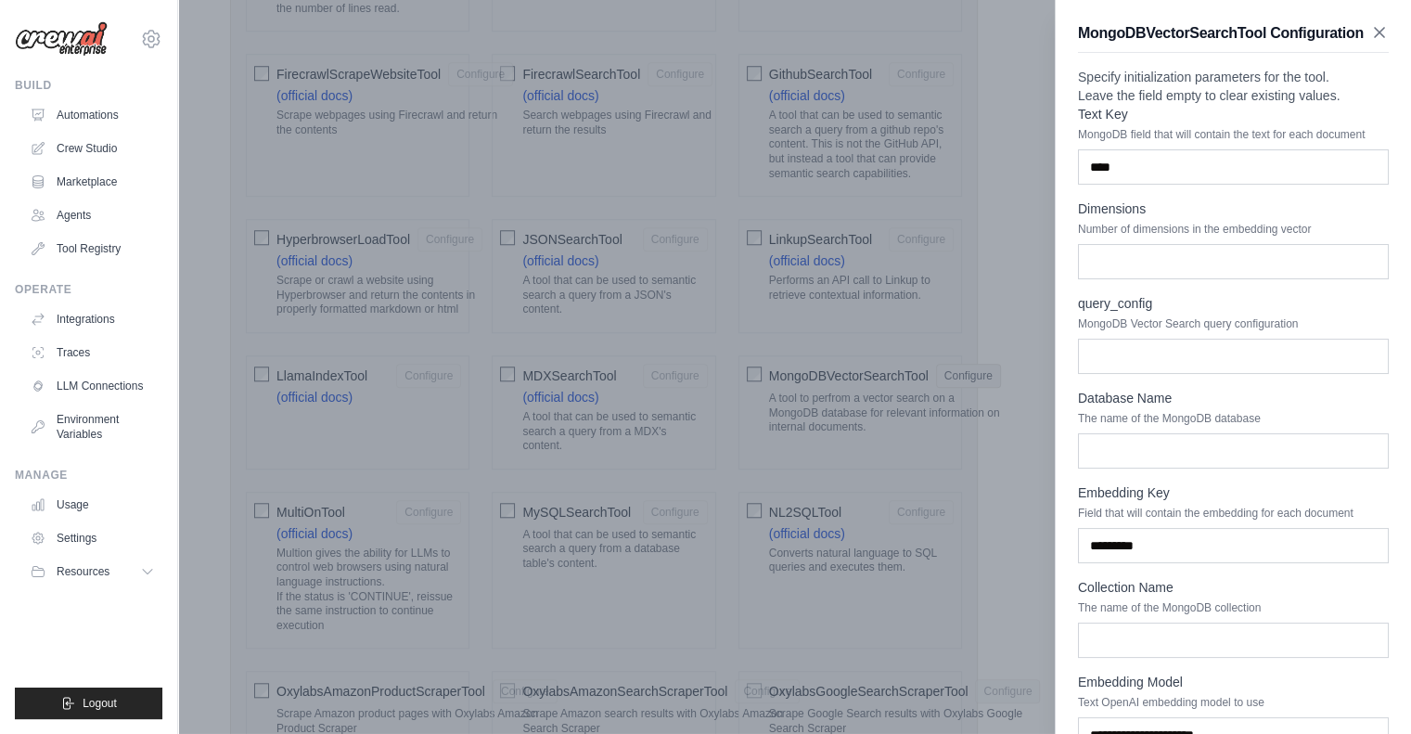
click at [1371, 42] on icon "button" at bounding box center [1380, 32] width 19 height 19
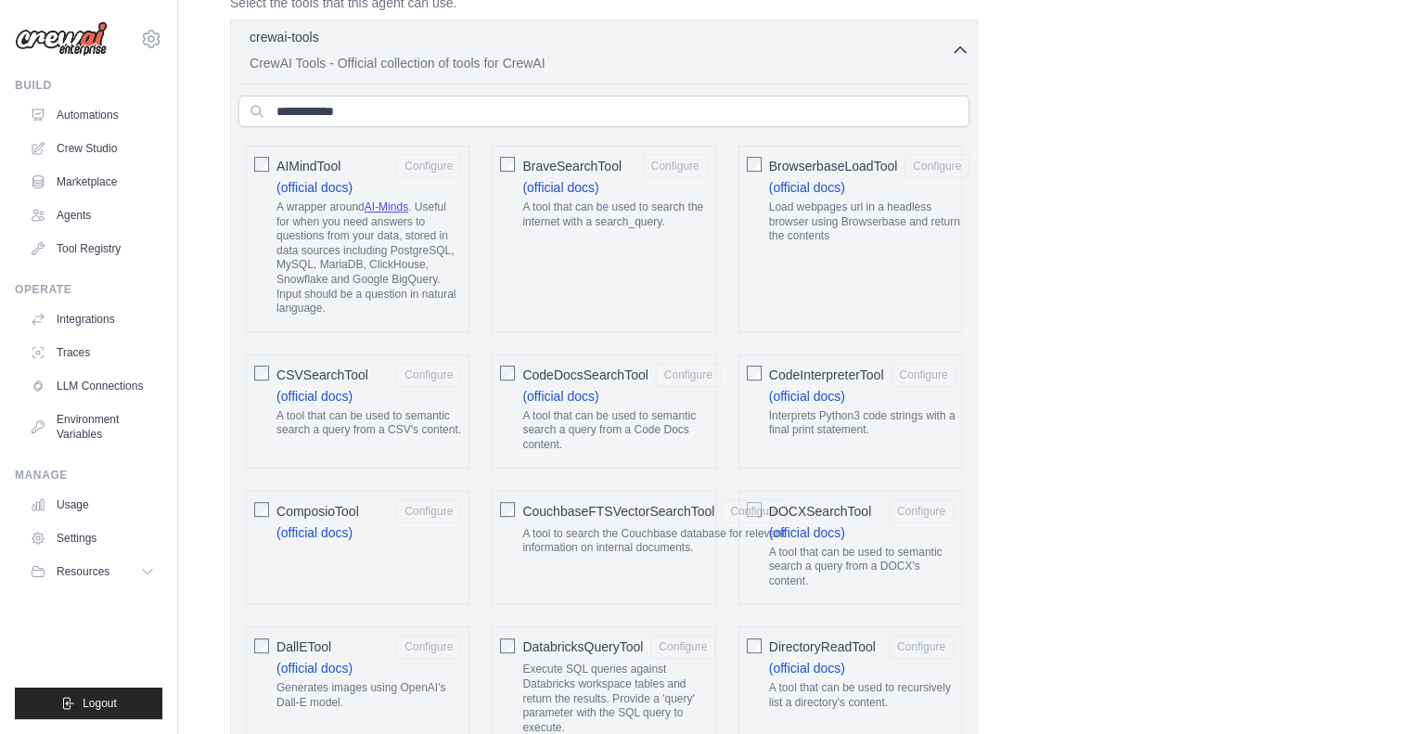
scroll to position [565, 0]
click at [420, 105] on input "text" at bounding box center [603, 114] width 731 height 32
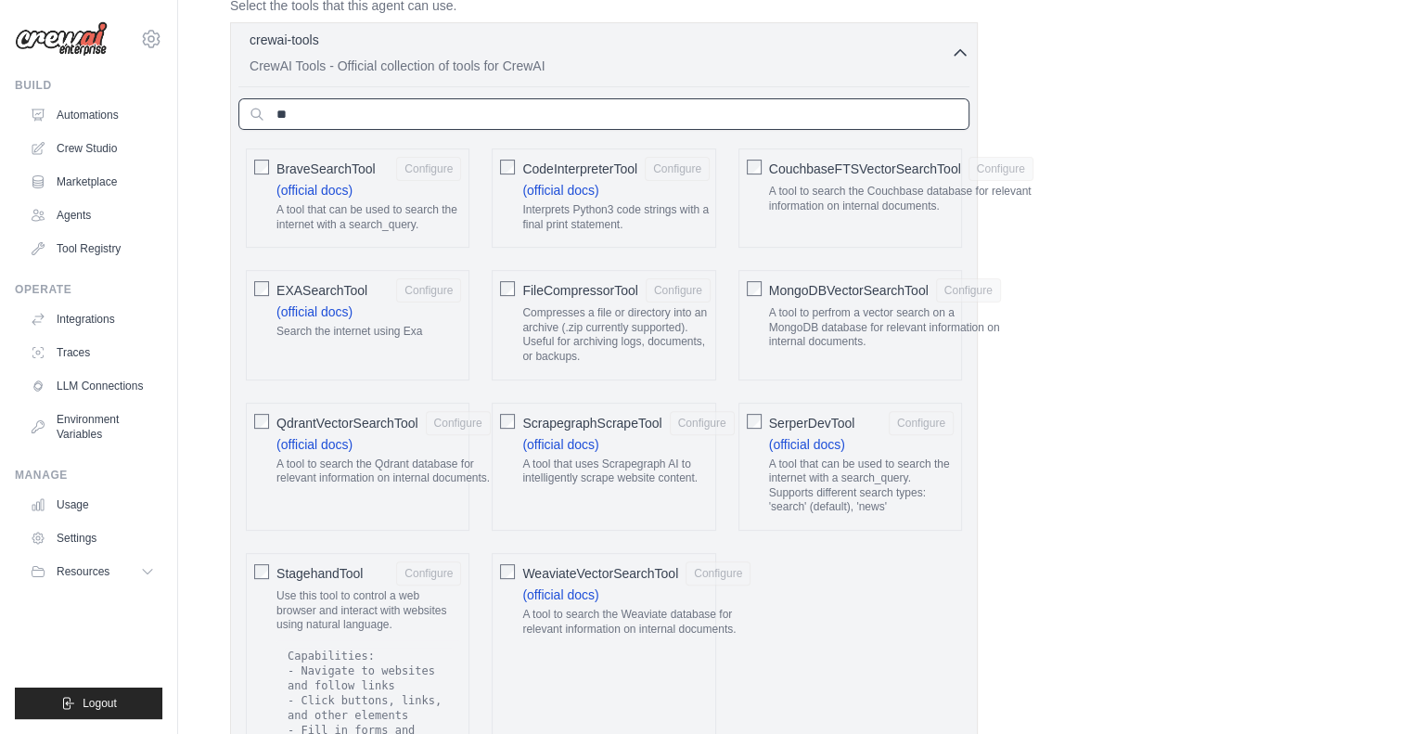
type input "*"
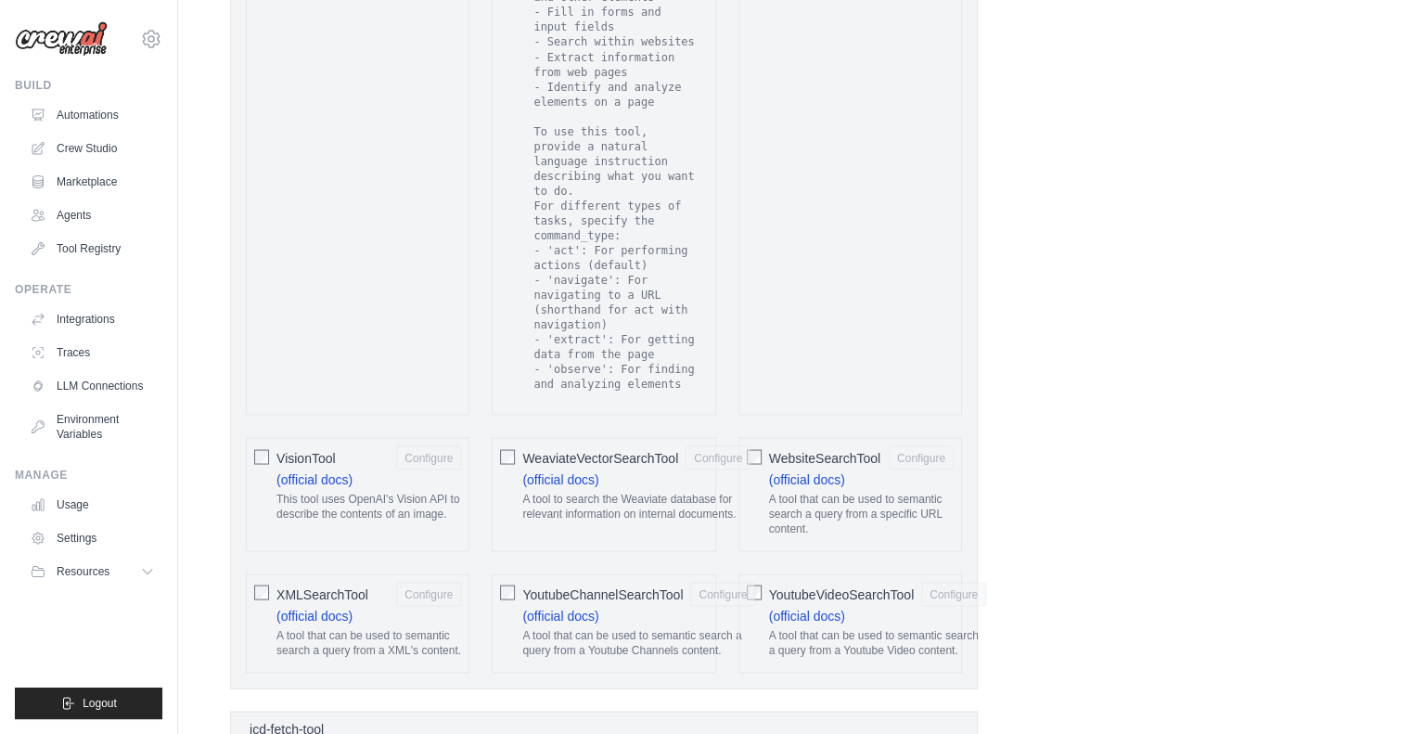
scroll to position [3731, 0]
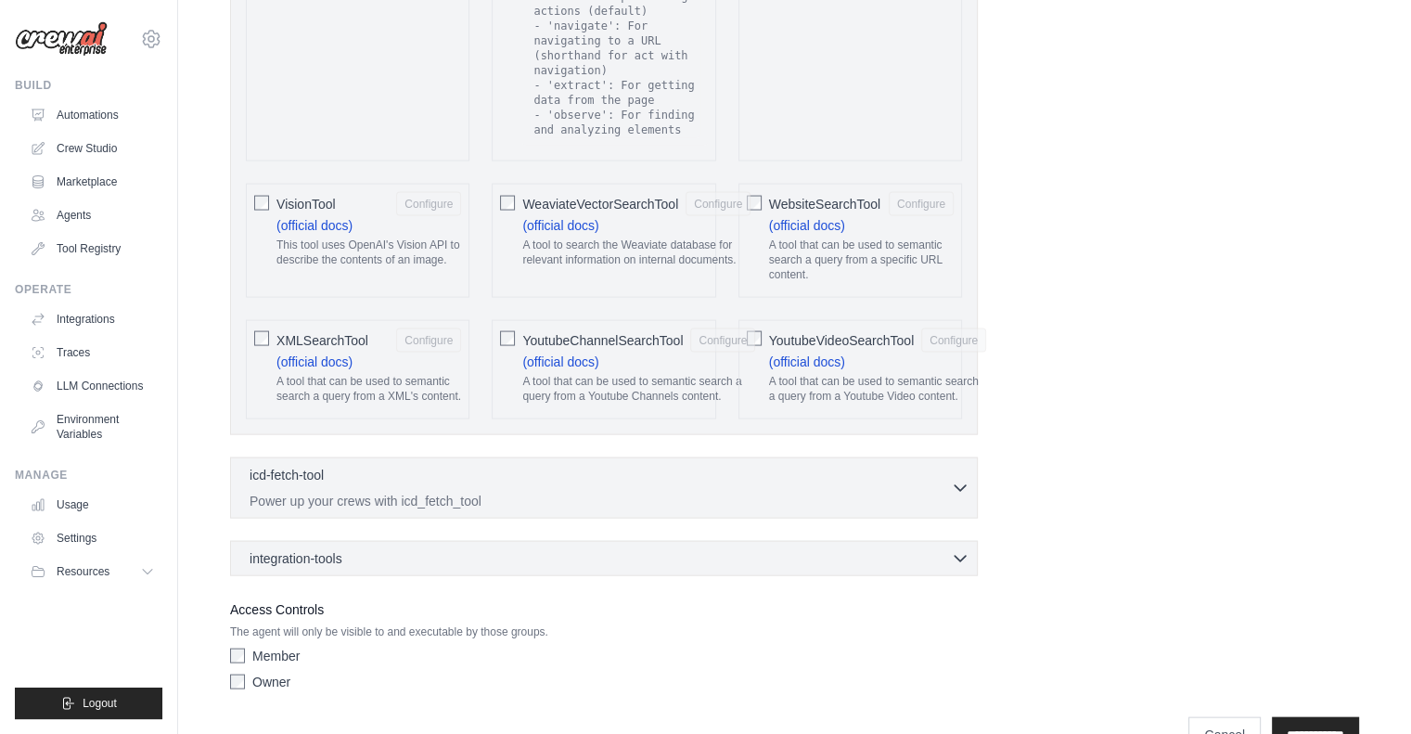
click at [59, 35] on img at bounding box center [61, 38] width 93 height 35
click at [73, 112] on link "Automations" at bounding box center [94, 115] width 140 height 30
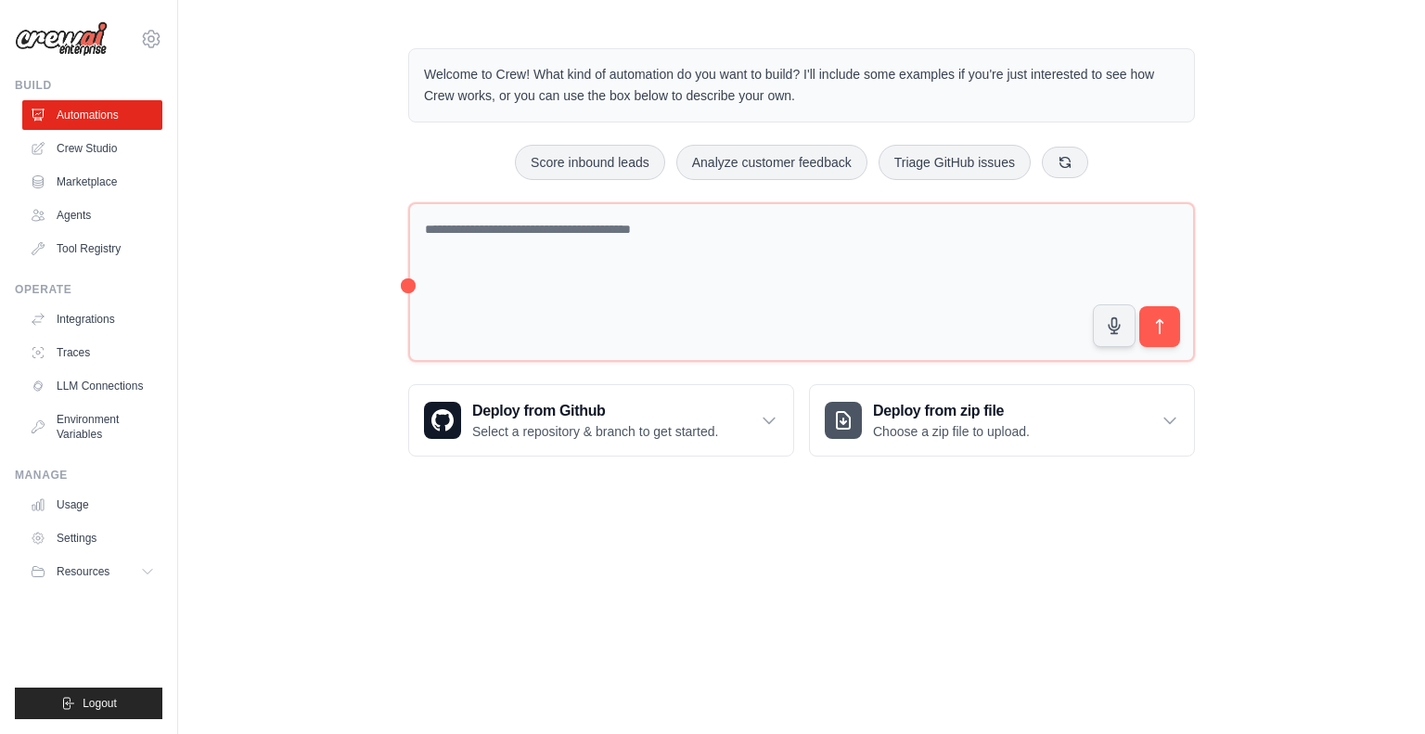
click at [323, 129] on div "Welcome to Crew! What kind of automation do you want to build? I'll include som…" at bounding box center [801, 253] width 1247 height 468
click at [90, 146] on link "Crew Studio" at bounding box center [94, 149] width 140 height 30
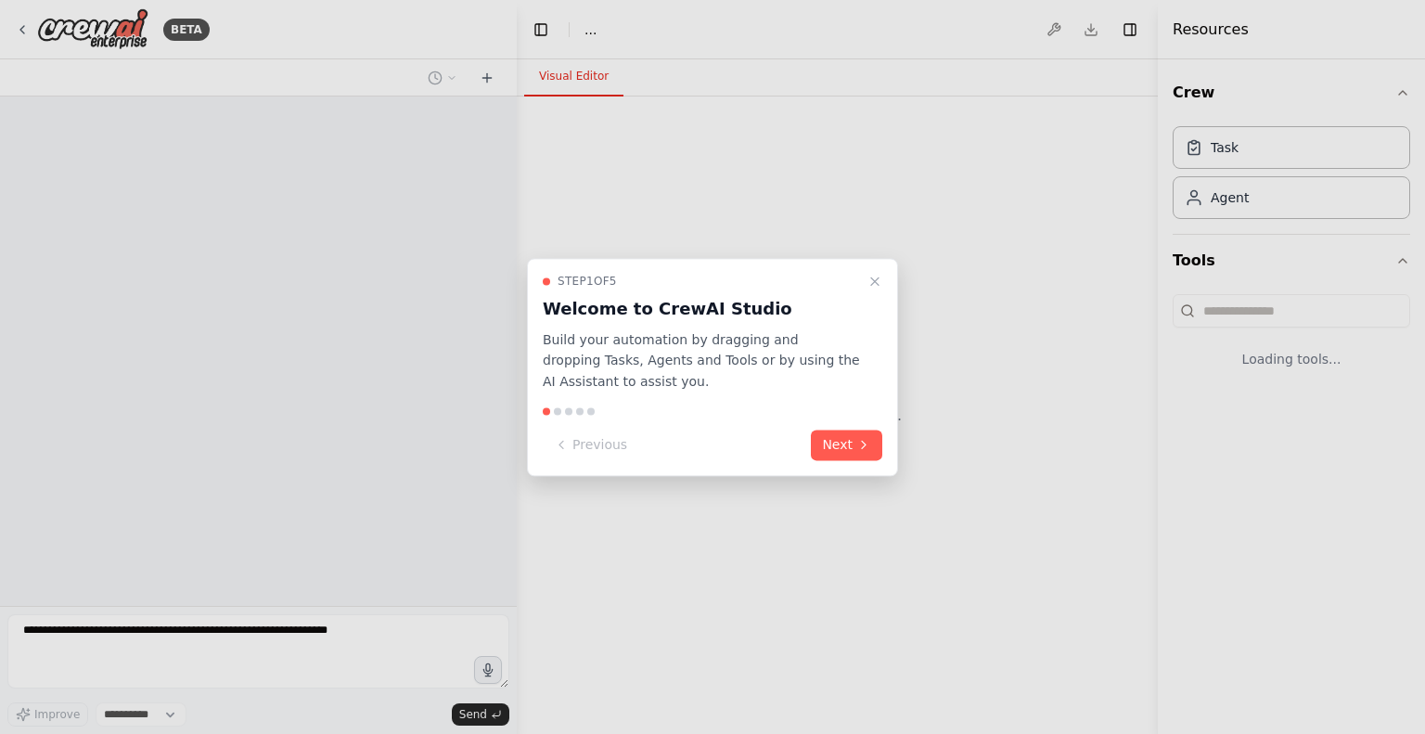
select select "****"
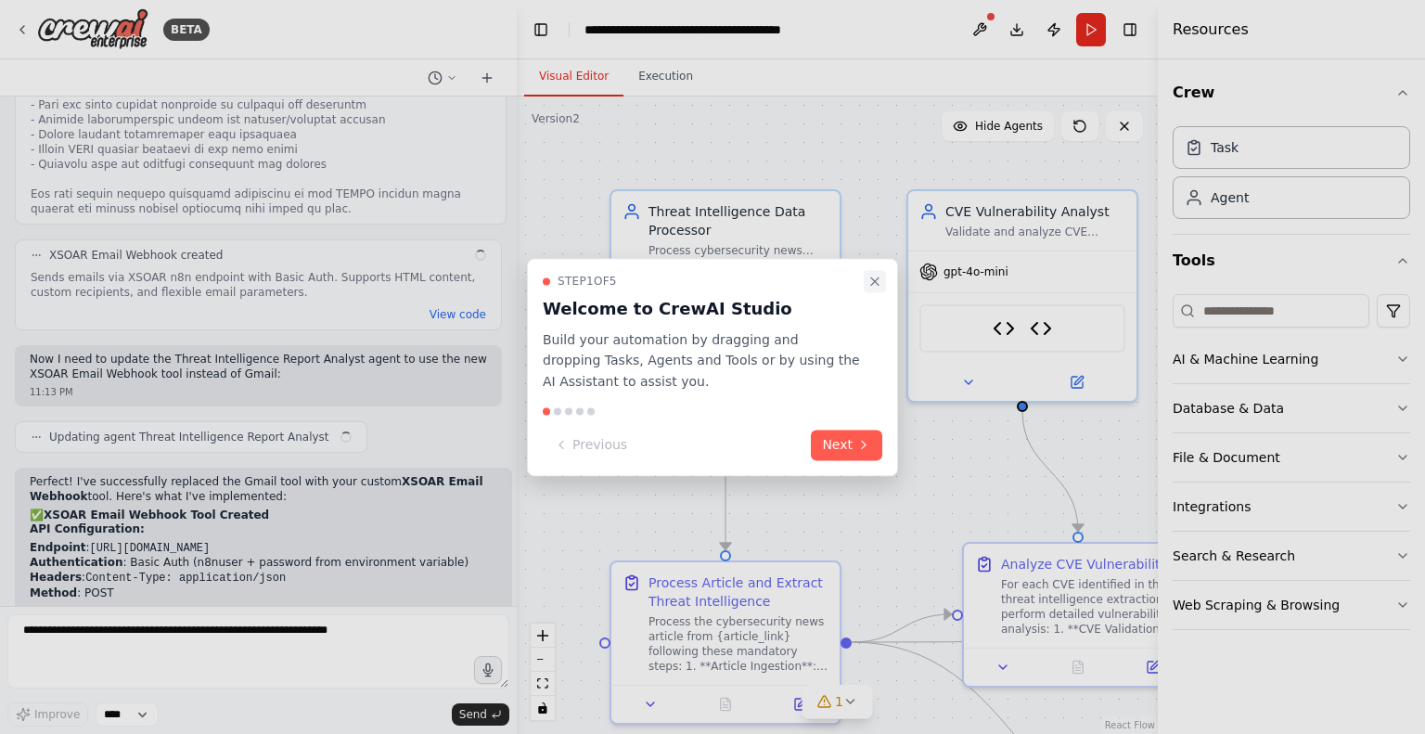
click at [877, 284] on icon "Close walkthrough" at bounding box center [874, 280] width 7 height 7
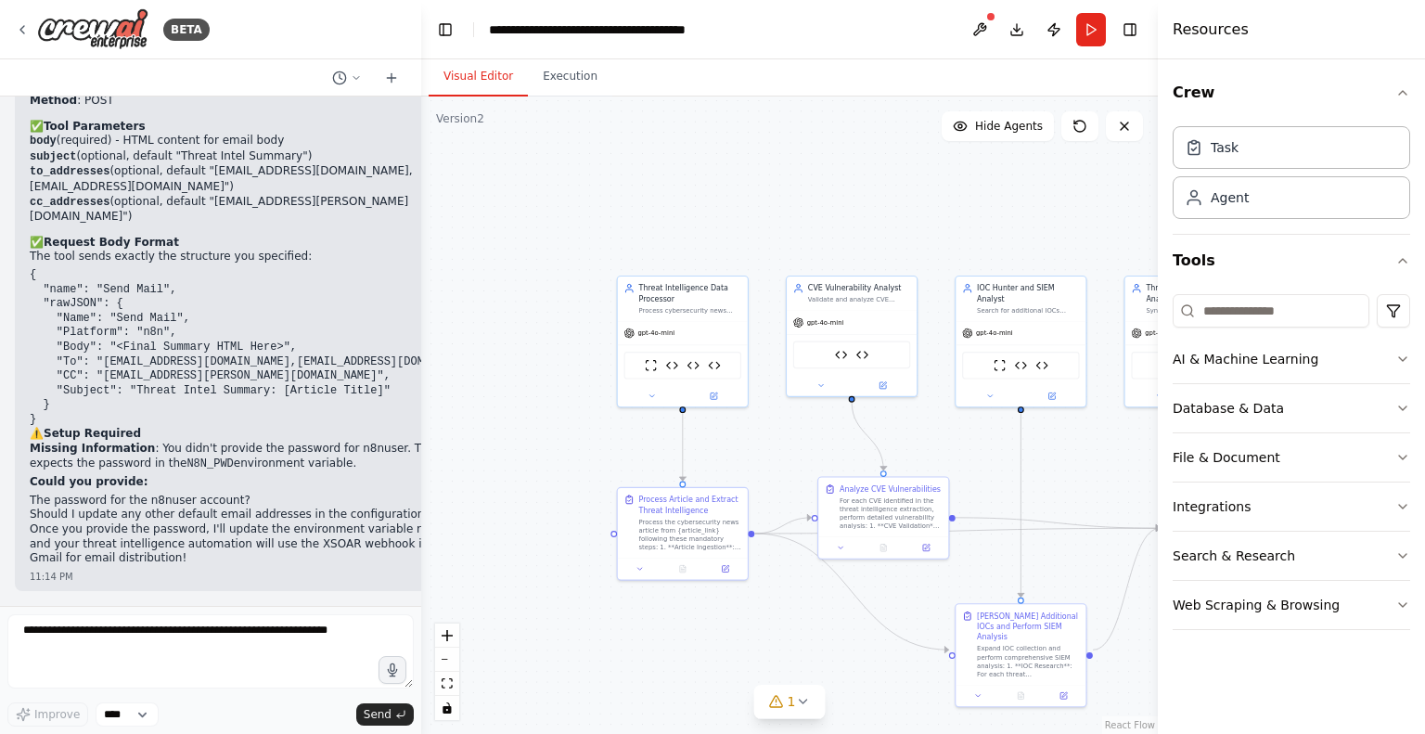
scroll to position [15243, 0]
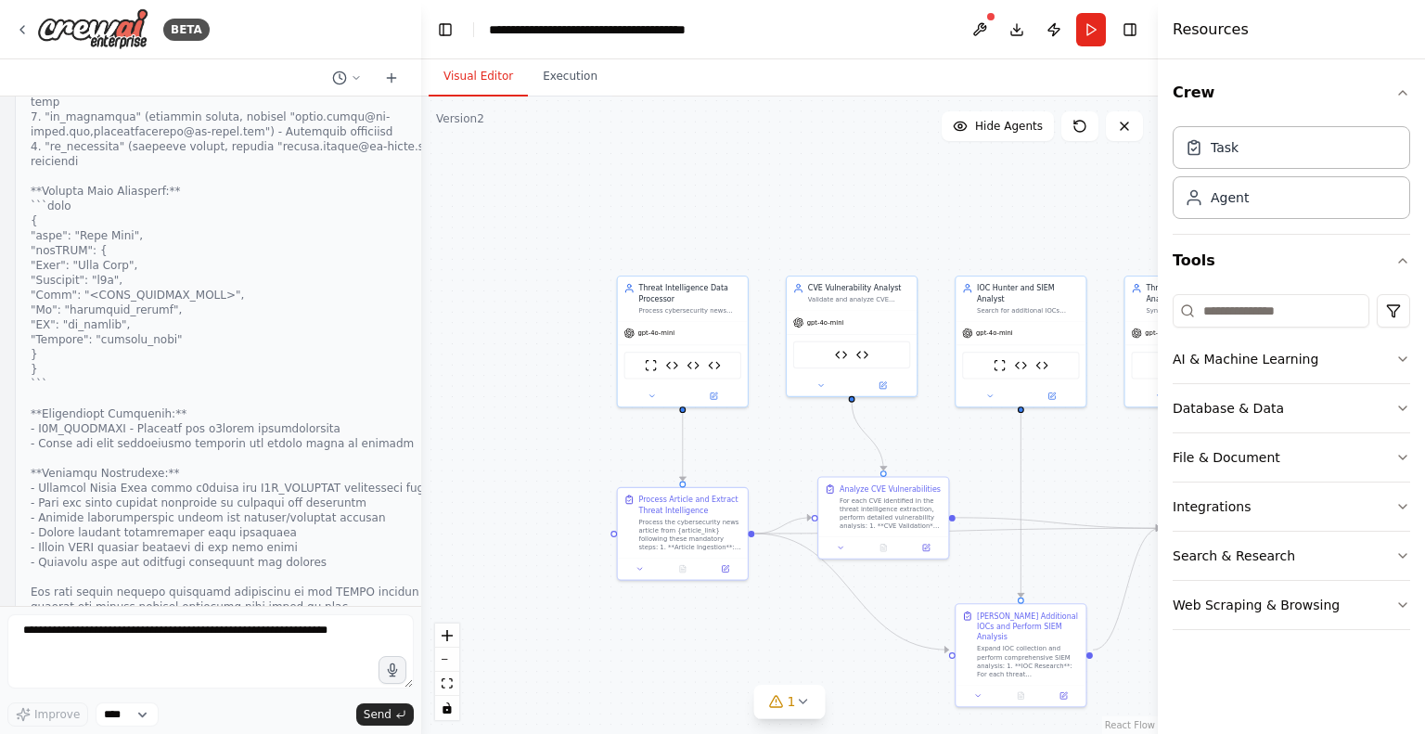
drag, startPoint x: 513, startPoint y: 48, endPoint x: 421, endPoint y: 62, distance: 92.9
click at [421, 62] on div "BETA create the crew with below system prompt , You are an Expert Threat Intell…" at bounding box center [712, 367] width 1425 height 734
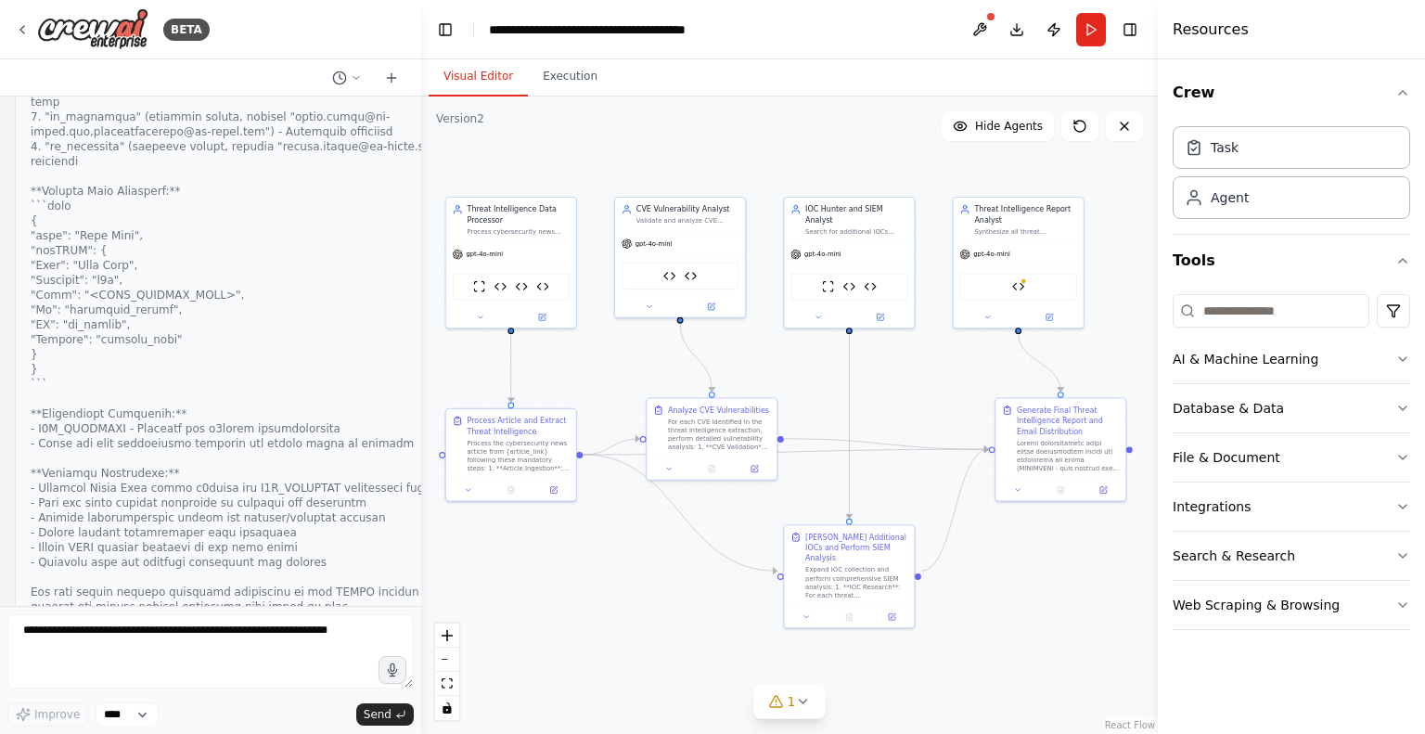
drag, startPoint x: 826, startPoint y: 259, endPoint x: 654, endPoint y: 180, distance: 188.9
click at [654, 180] on div ".deletable-edge-delete-btn { width: 20px; height: 20px; border: 0px solid #ffff…" at bounding box center [789, 415] width 737 height 637
click at [1233, 150] on div "Task" at bounding box center [1225, 146] width 28 height 19
click at [1231, 203] on div "Agent" at bounding box center [1230, 196] width 38 height 19
drag, startPoint x: 1084, startPoint y: 189, endPoint x: 856, endPoint y: 170, distance: 229.1
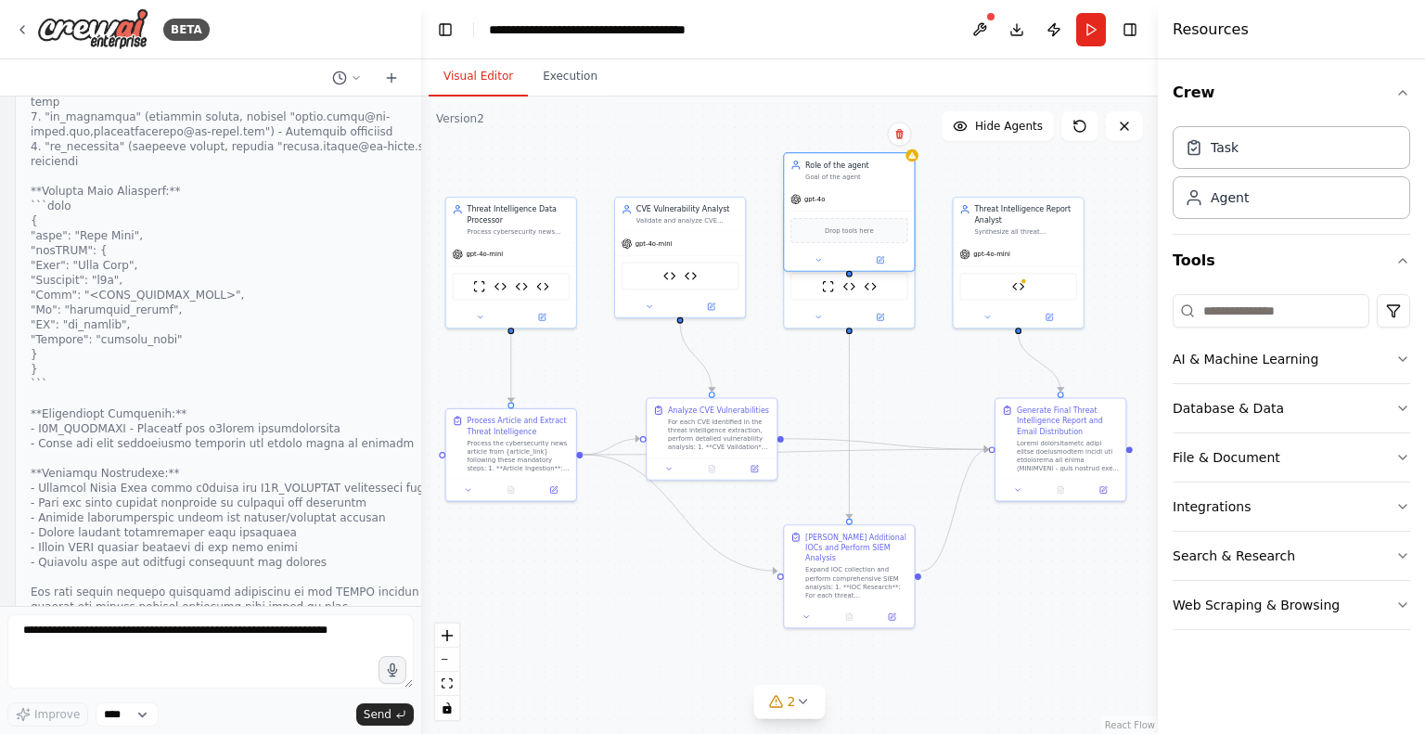
click at [856, 170] on div "Role of the agent" at bounding box center [856, 165] width 103 height 10
click at [898, 140] on button at bounding box center [900, 134] width 24 height 24
click at [844, 135] on button "Confirm" at bounding box center [847, 133] width 66 height 22
click at [1396, 360] on icon "button" at bounding box center [1403, 359] width 15 height 15
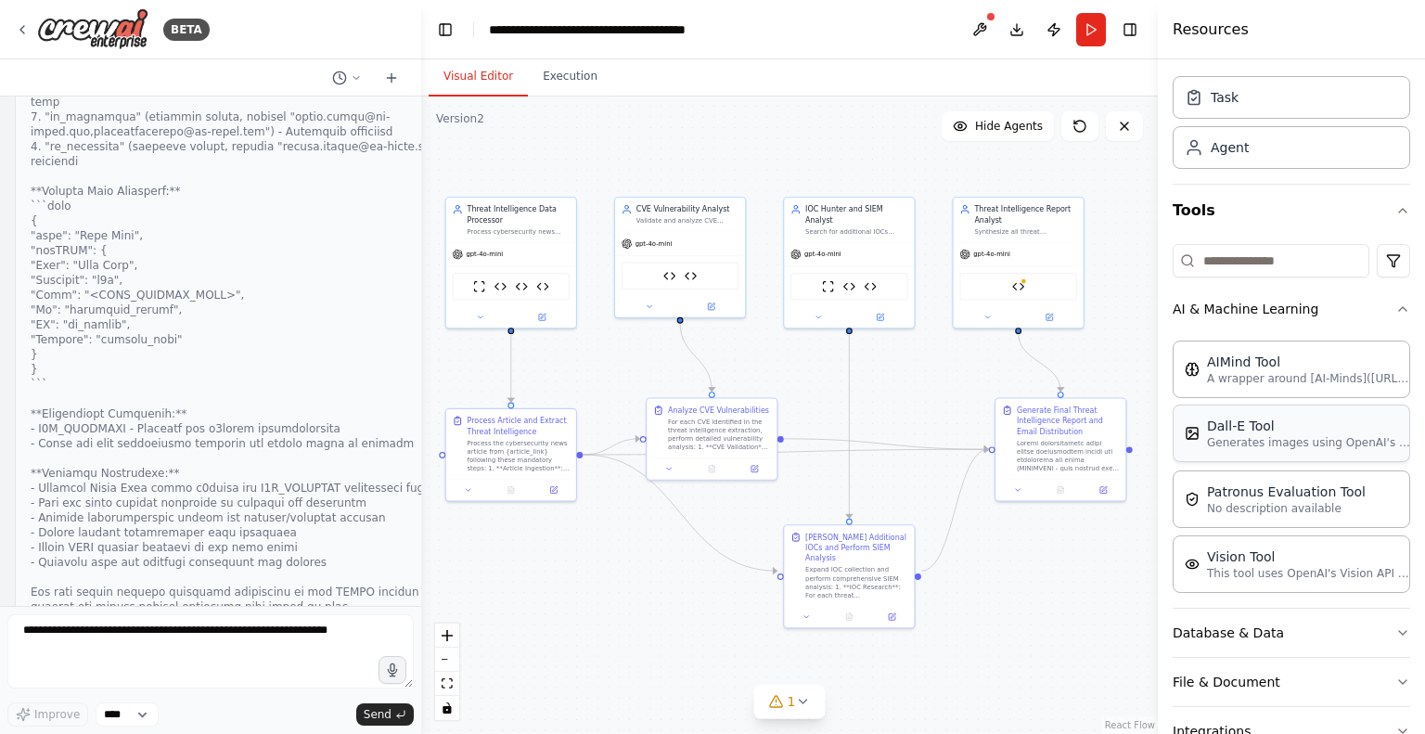
scroll to position [52, 0]
click at [1260, 428] on div "Dall-E Tool" at bounding box center [1309, 424] width 204 height 19
click at [1251, 361] on div "AIMind Tool" at bounding box center [1309, 359] width 204 height 19
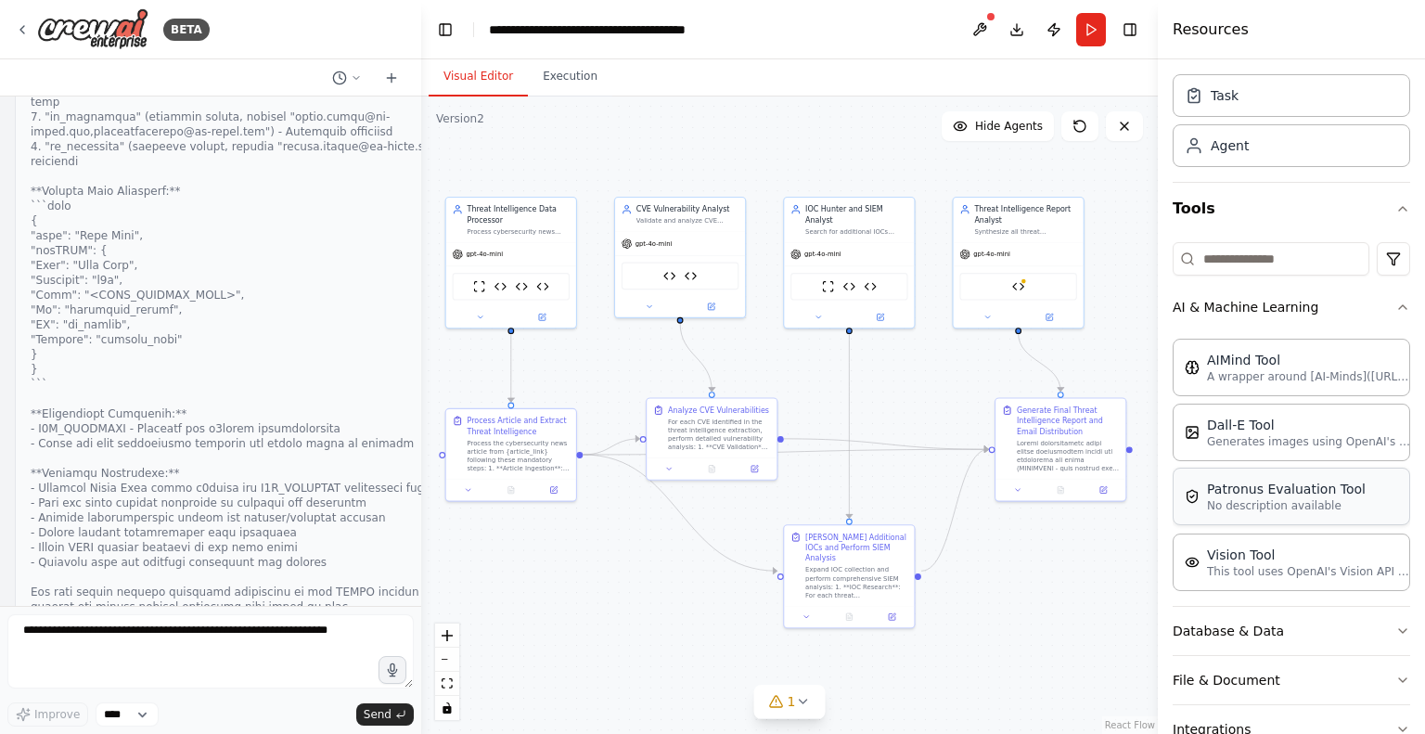
scroll to position [197, 0]
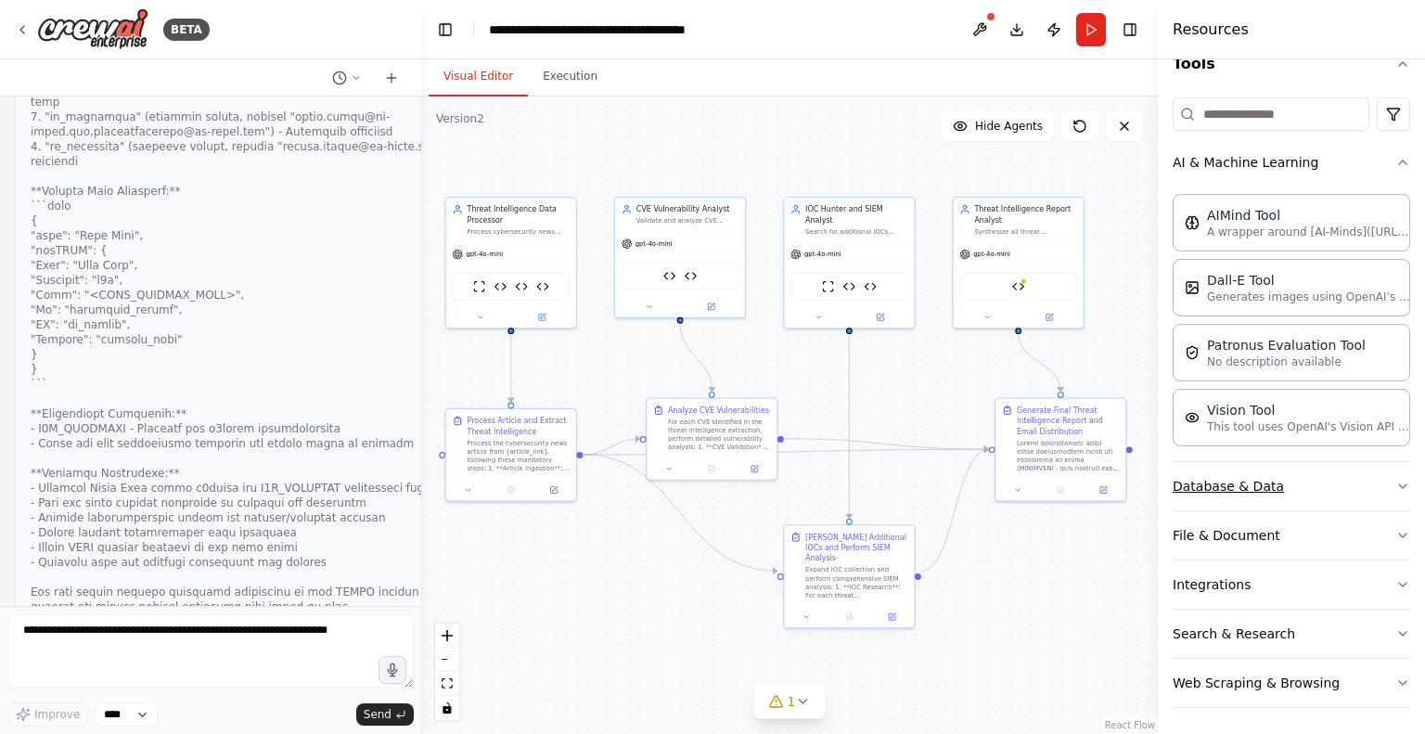
click at [1356, 493] on button "Database & Data" at bounding box center [1292, 486] width 238 height 48
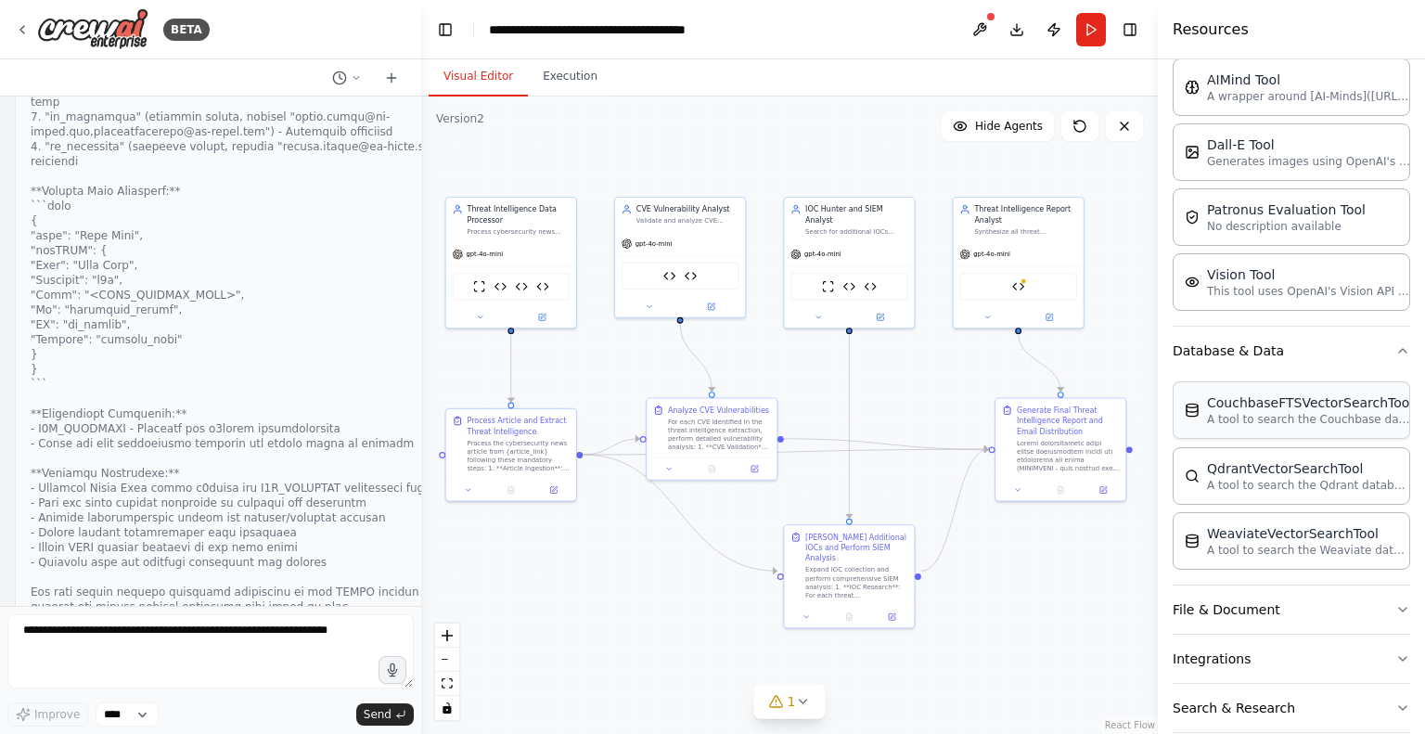
scroll to position [341, 0]
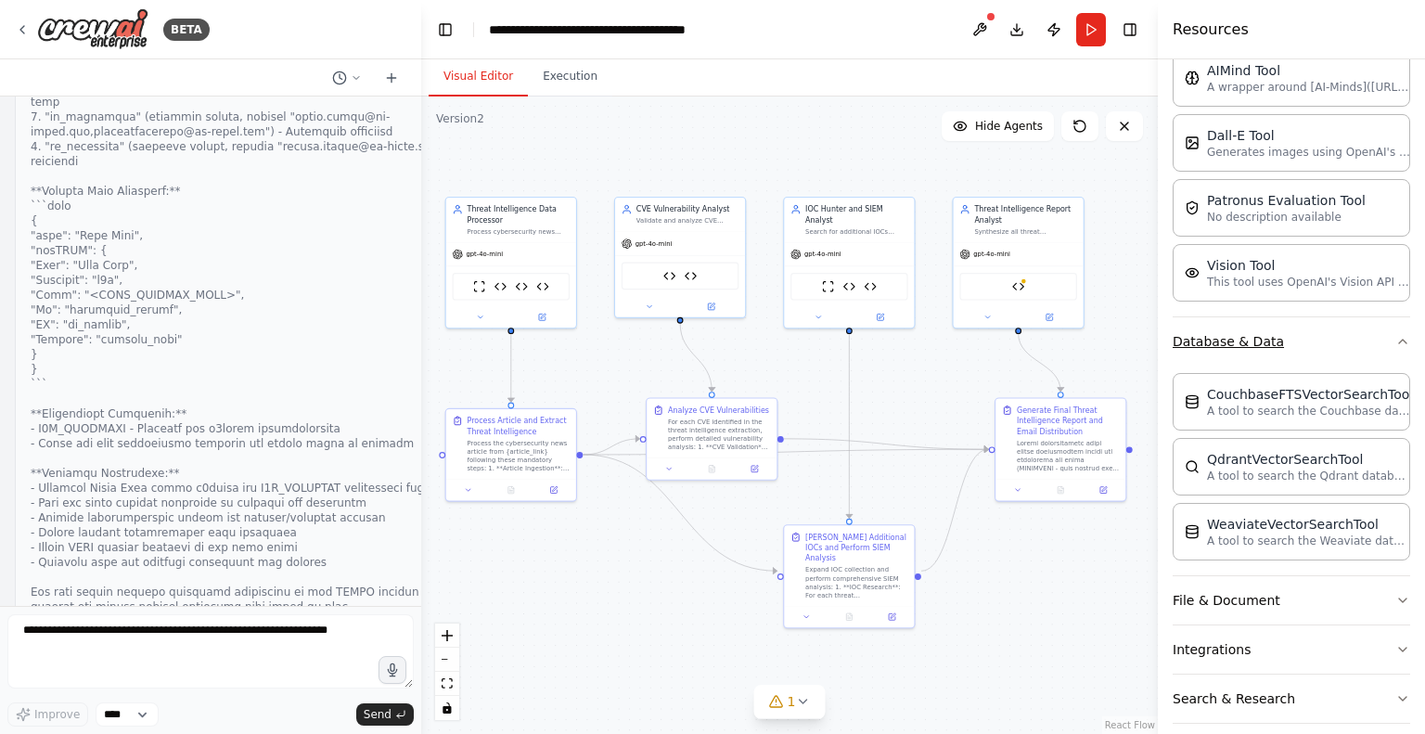
click at [1396, 334] on icon "button" at bounding box center [1403, 341] width 15 height 15
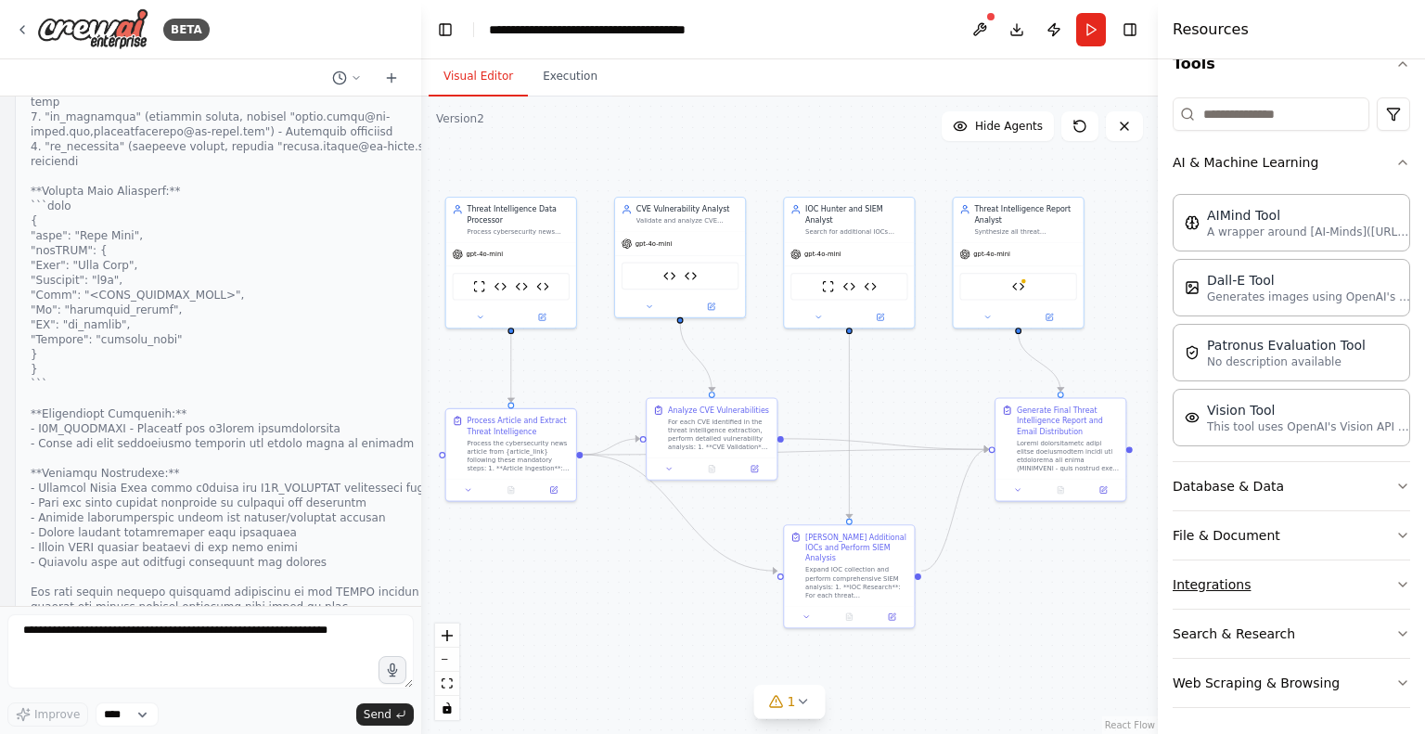
click at [1396, 580] on icon "button" at bounding box center [1403, 584] width 15 height 15
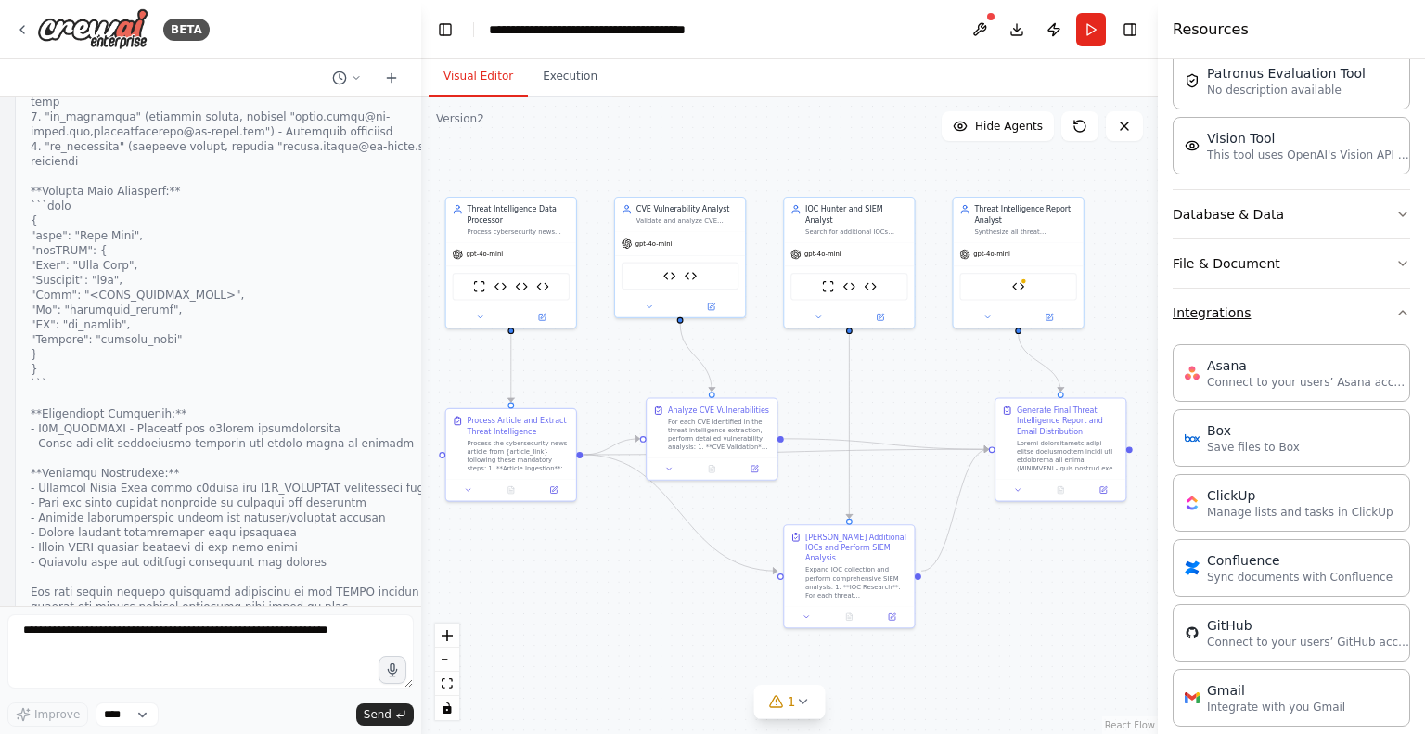
scroll to position [468, 0]
click at [1399, 312] on icon "button" at bounding box center [1402, 314] width 7 height 4
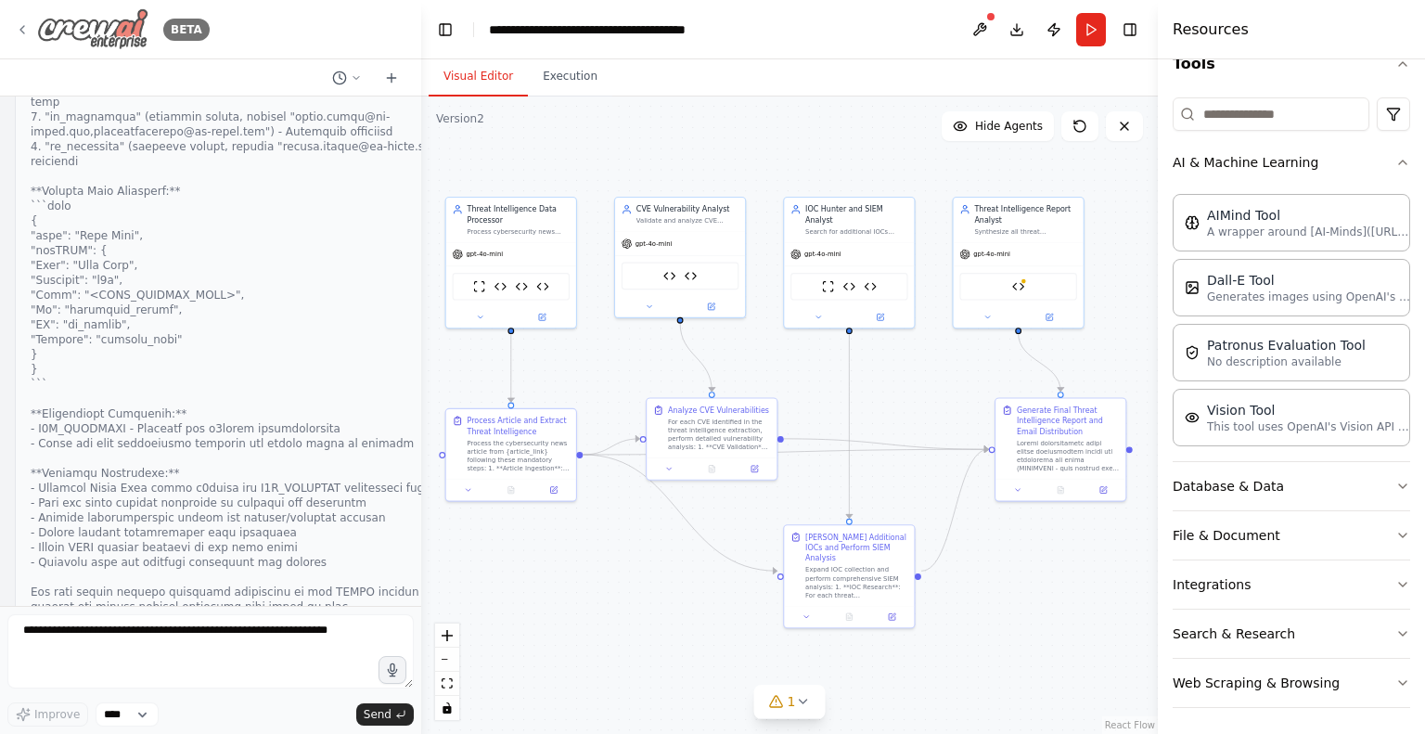
click at [83, 28] on img at bounding box center [92, 29] width 111 height 42
